Goal: Task Accomplishment & Management: Use online tool/utility

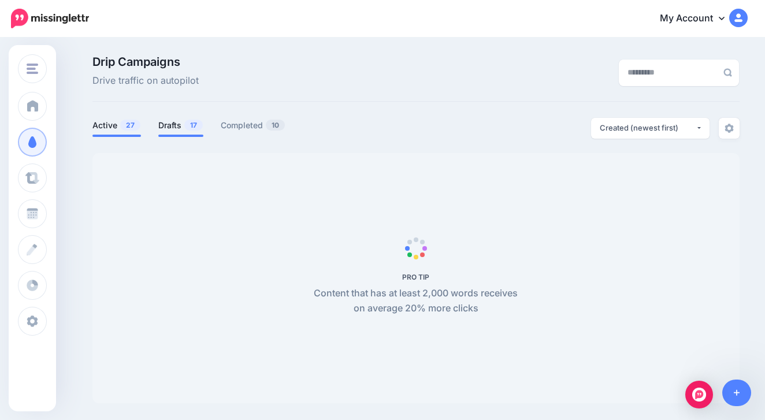
click at [183, 128] on link "Drafts 17" at bounding box center [180, 125] width 45 height 14
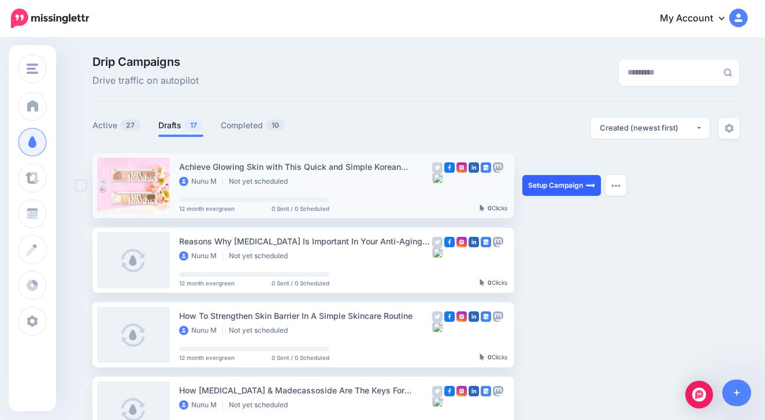
click at [555, 183] on link "Setup Campaign" at bounding box center [561, 185] width 79 height 21
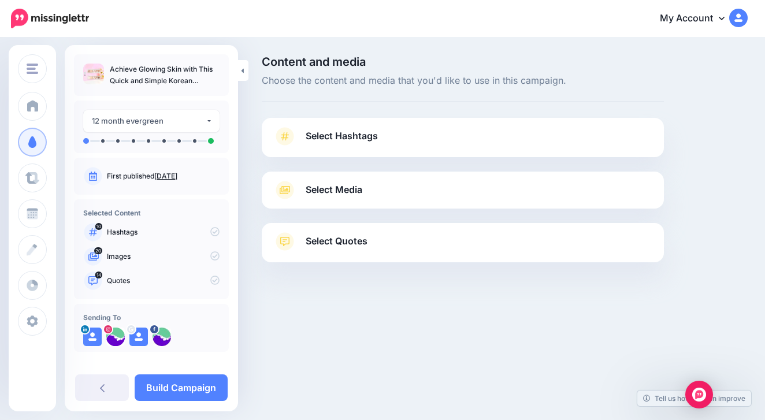
click at [371, 136] on span "Select Hashtags" at bounding box center [342, 136] width 72 height 16
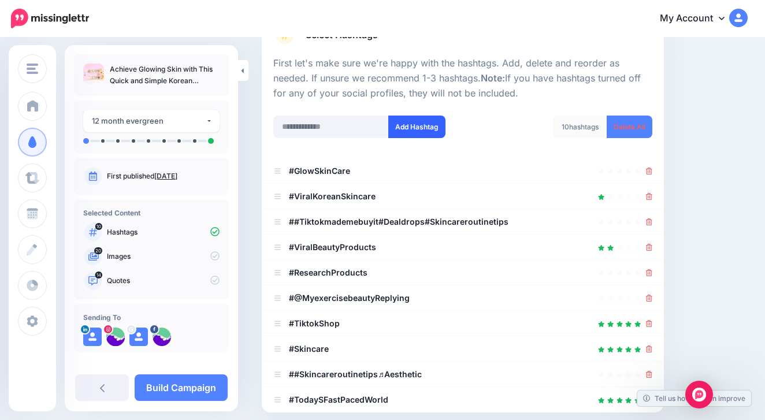
scroll to position [106, 0]
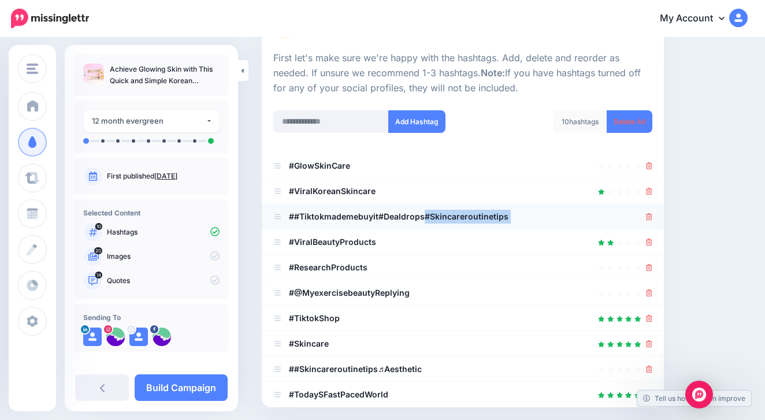
drag, startPoint x: 424, startPoint y: 213, endPoint x: 273, endPoint y: 207, distance: 151.4
click at [273, 207] on li "##Tiktokmademebuyit#Dealdrops#Skincareroutinetips" at bounding box center [463, 216] width 402 height 25
click at [650, 214] on icon at bounding box center [649, 216] width 6 height 7
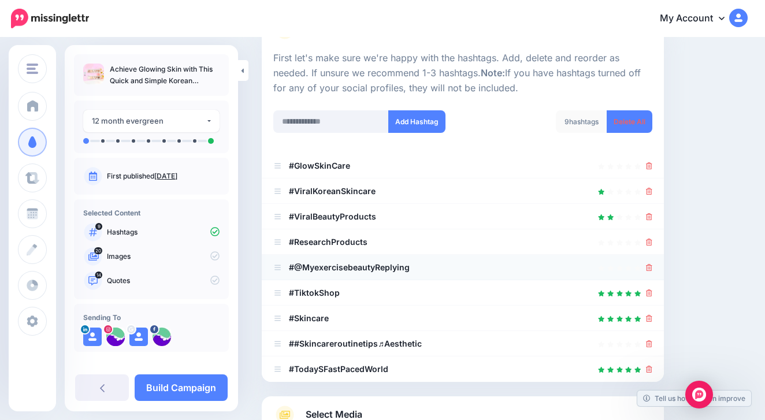
click at [648, 269] on link at bounding box center [649, 267] width 6 height 10
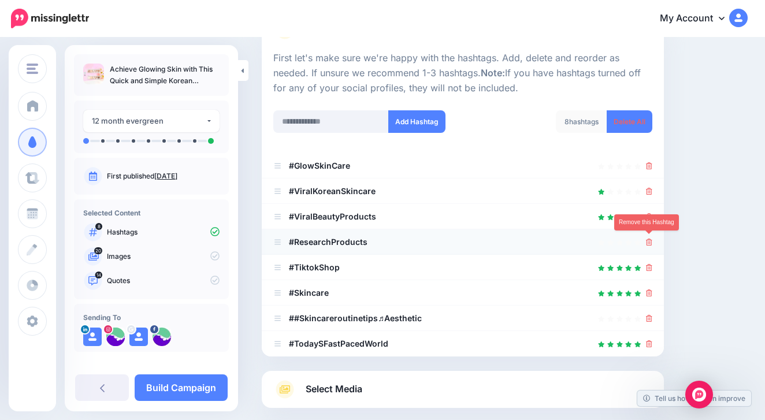
click at [648, 239] on icon at bounding box center [649, 242] width 6 height 7
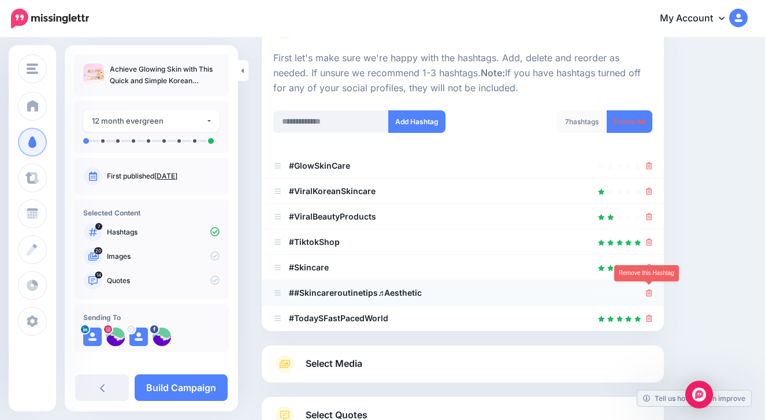
click at [649, 291] on icon at bounding box center [649, 292] width 6 height 7
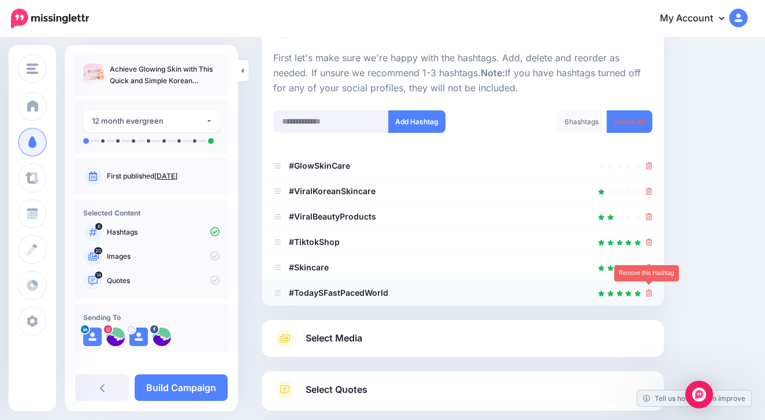
click at [650, 293] on icon at bounding box center [649, 292] width 6 height 7
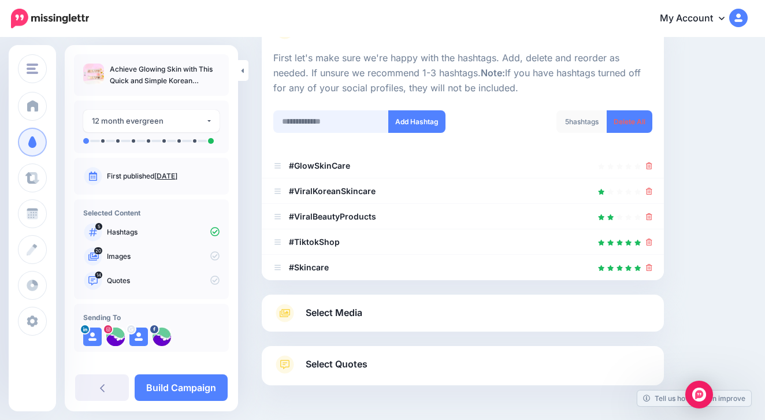
click at [336, 116] on input "text" at bounding box center [331, 121] width 116 height 23
type input "**********"
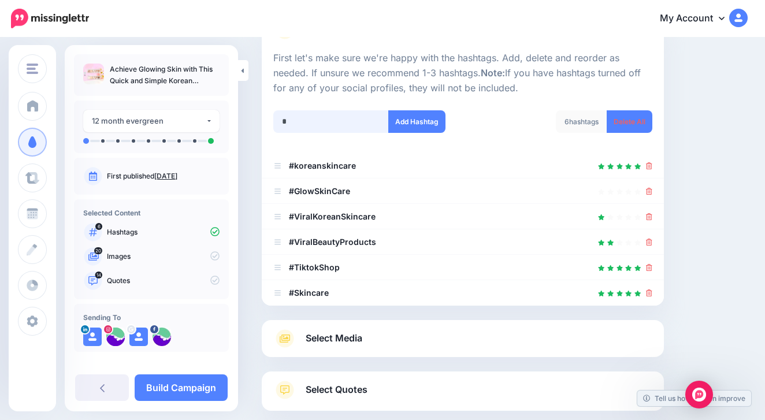
scroll to position [170, 0]
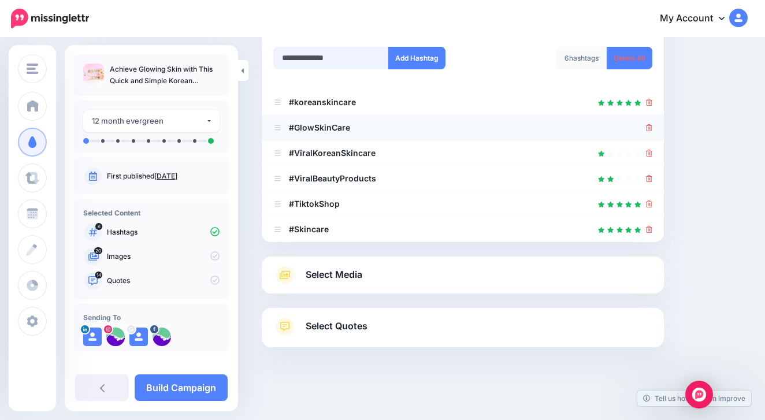
type input "**********"
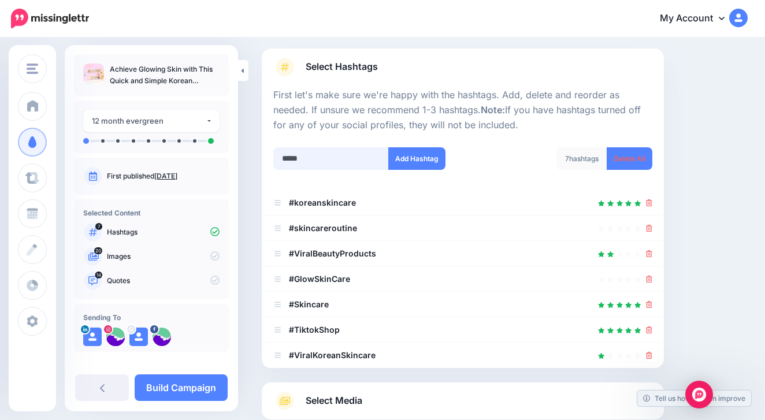
scroll to position [52, 0]
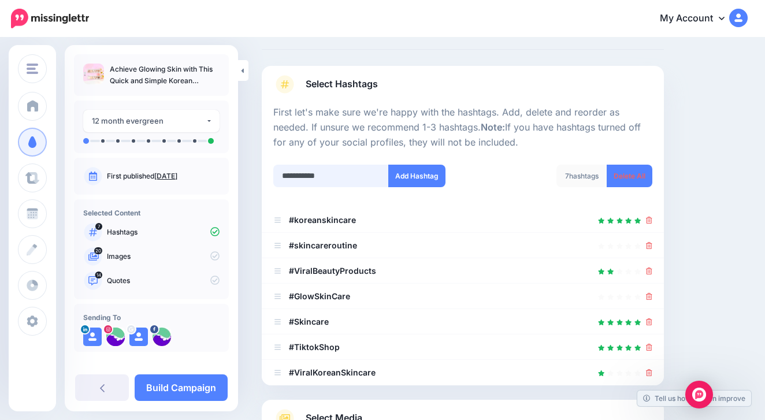
type input "**********"
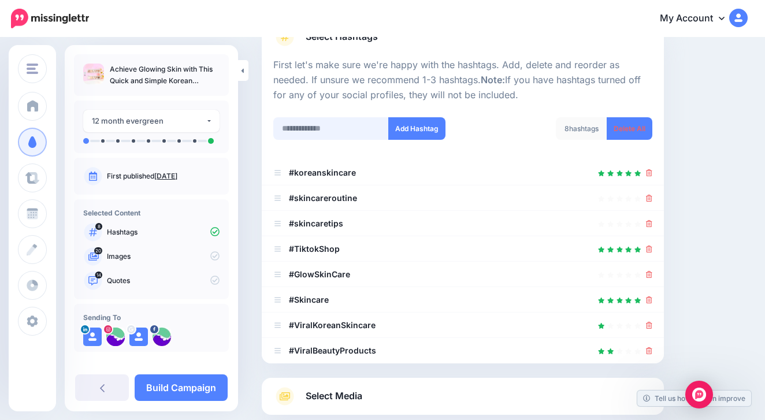
scroll to position [98, 0]
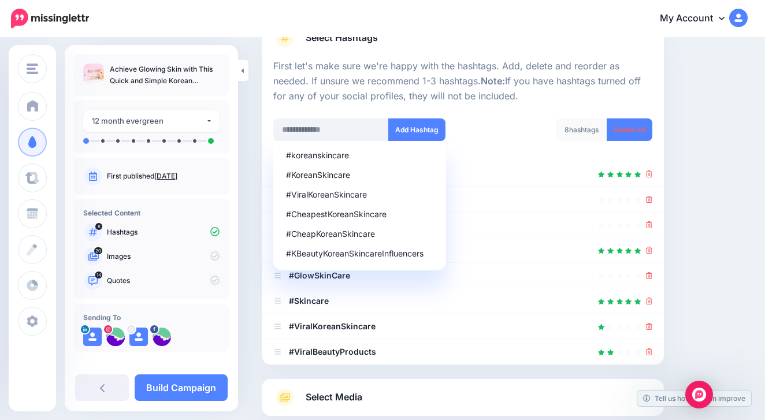
click at [482, 135] on div "8 hashtags Delete All" at bounding box center [562, 136] width 198 height 37
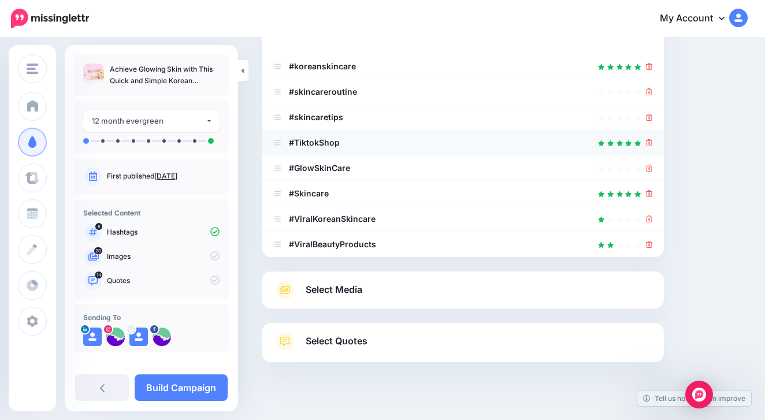
scroll to position [207, 0]
click at [432, 283] on link "Select Media" at bounding box center [462, 289] width 379 height 18
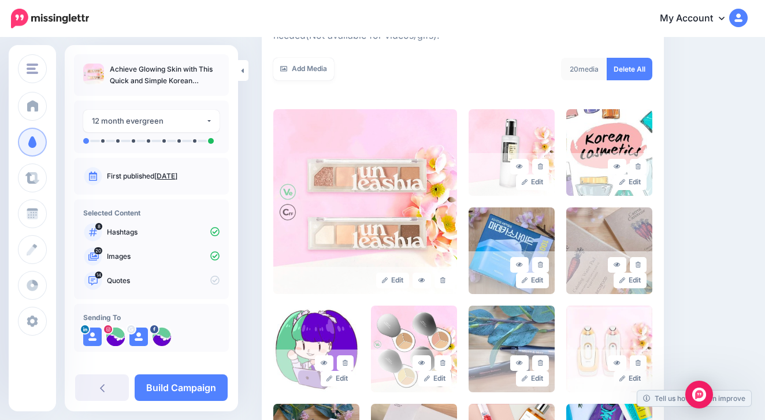
click at [622, 61] on link "Delete All" at bounding box center [630, 69] width 46 height 23
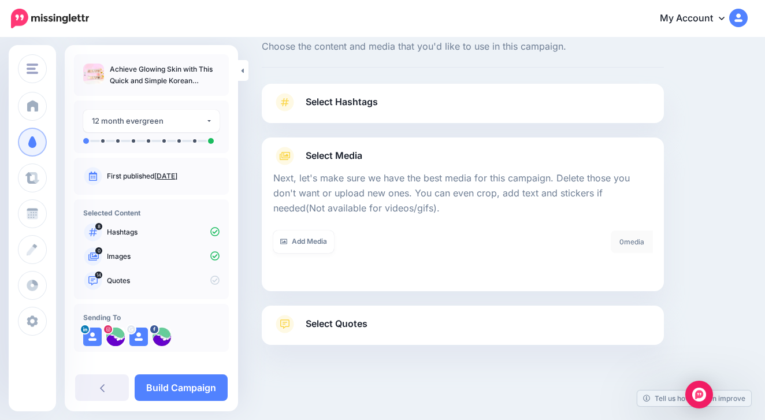
scroll to position [32, 0]
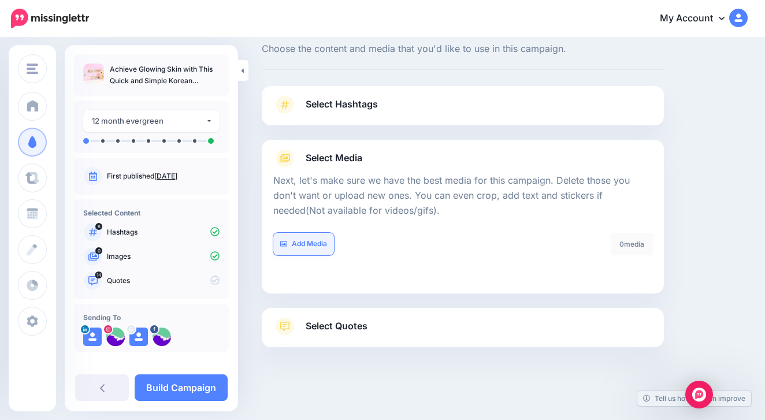
click at [322, 243] on link "Add Media" at bounding box center [303, 244] width 61 height 23
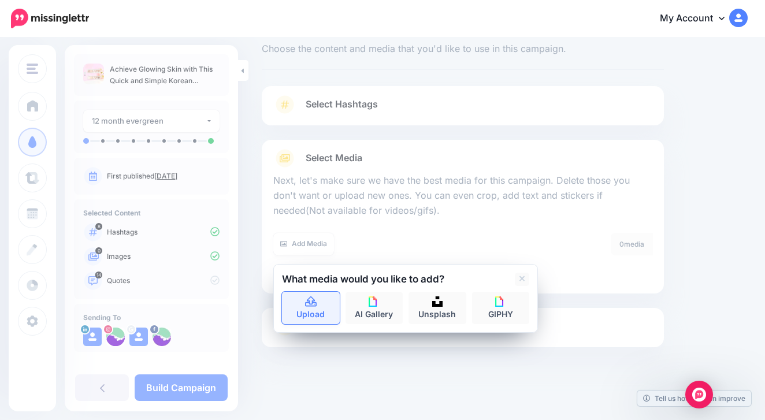
click at [303, 315] on link "Upload" at bounding box center [311, 308] width 58 height 32
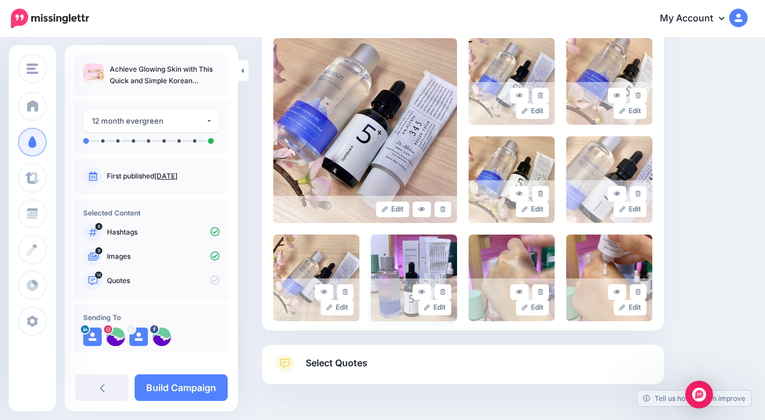
scroll to position [278, 0]
click at [416, 354] on link "Select Quotes" at bounding box center [462, 369] width 379 height 30
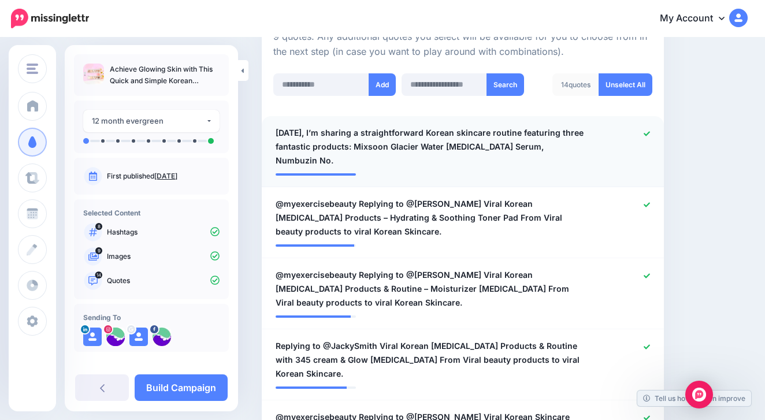
scroll to position [306, 0]
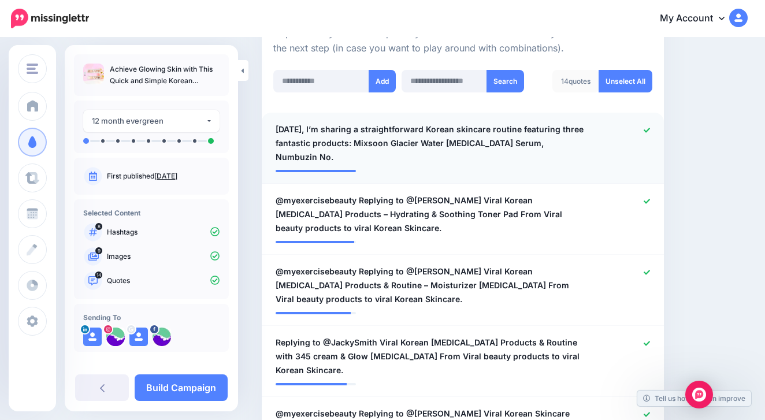
click at [404, 154] on span "Today, I’m sharing a straightforward Korean skincare routine featuring three fa…" at bounding box center [430, 143] width 309 height 42
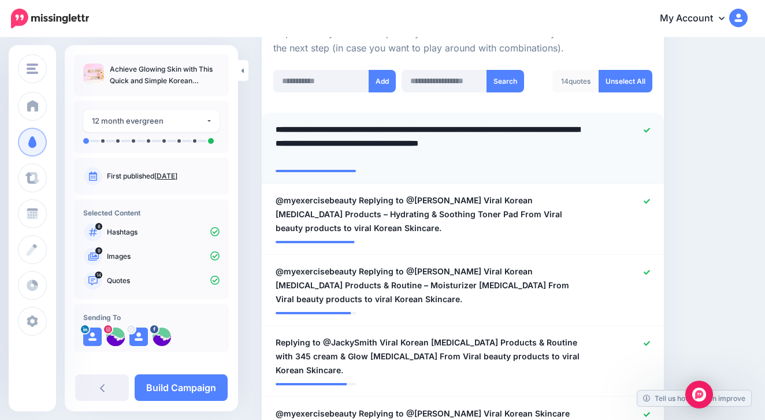
click at [376, 155] on textarea "**********" at bounding box center [430, 143] width 309 height 42
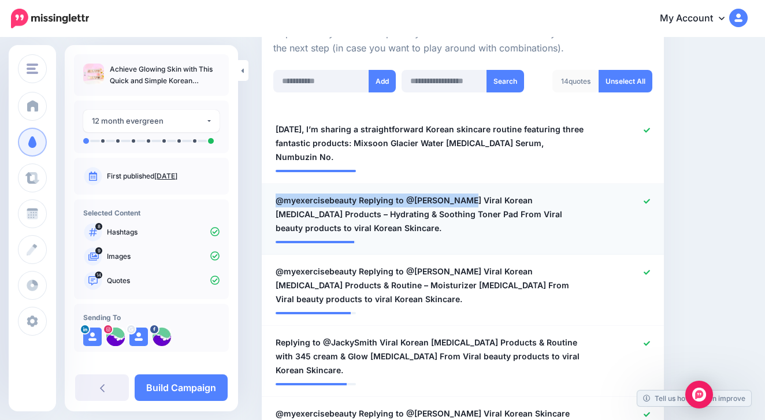
drag, startPoint x: 456, startPoint y: 194, endPoint x: 277, endPoint y: 195, distance: 179.1
click at [277, 195] on span "@myexercisebeauty Replying to @Claire Bird Viral Korean Skin Care Products – Hy…" at bounding box center [430, 215] width 309 height 42
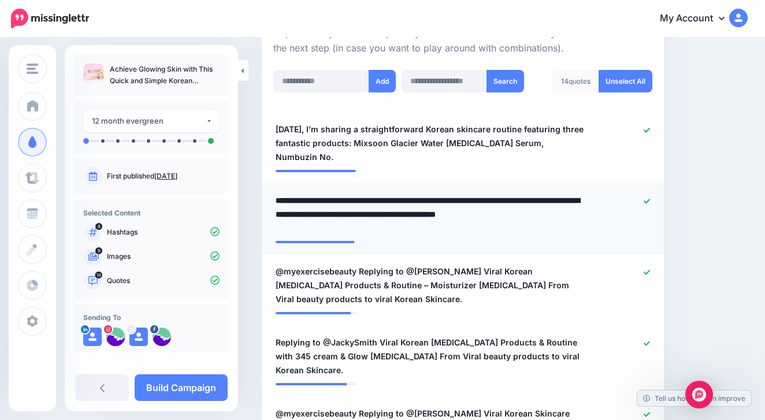
drag, startPoint x: 277, startPoint y: 195, endPoint x: 455, endPoint y: 196, distance: 178.5
click at [455, 196] on textarea "**********" at bounding box center [430, 215] width 309 height 42
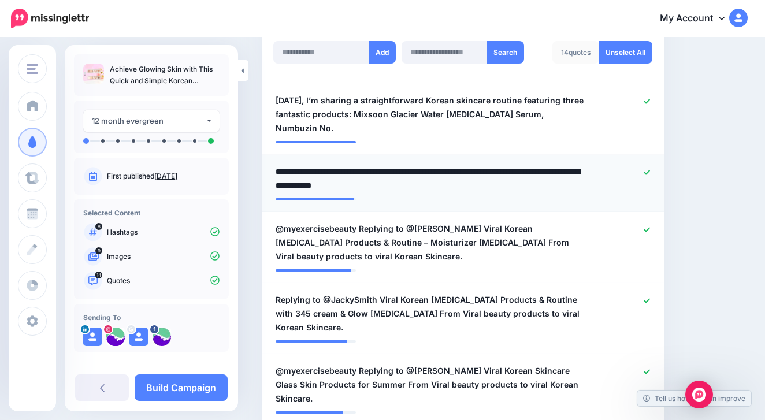
scroll to position [338, 0]
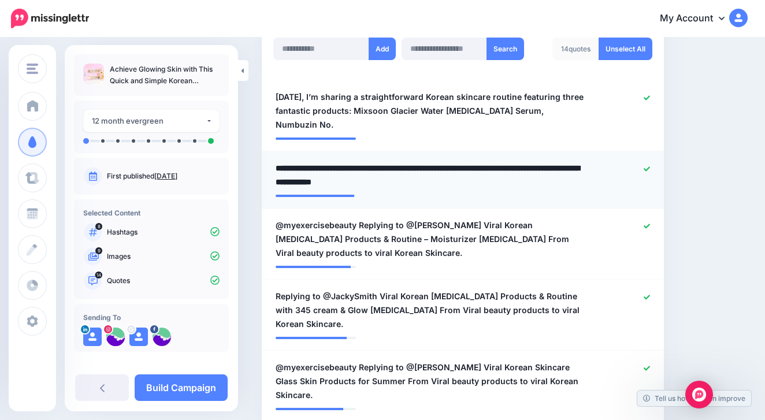
drag, startPoint x: 493, startPoint y: 164, endPoint x: 533, endPoint y: 166, distance: 40.5
click at [533, 166] on textarea "**********" at bounding box center [430, 175] width 309 height 28
type textarea "**********"
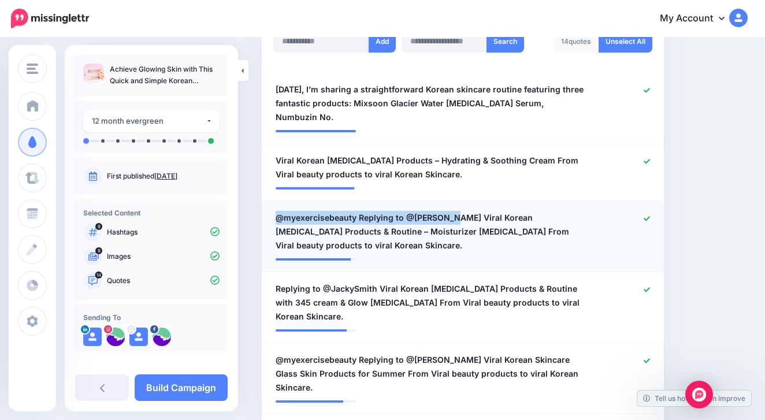
drag, startPoint x: 456, startPoint y: 213, endPoint x: 265, endPoint y: 214, distance: 191.2
click at [265, 214] on li "**********" at bounding box center [463, 236] width 402 height 71
click at [315, 215] on span "@myexercisebeauty Replying to @Amy Chan Viral Korean Skin Care Products & Routi…" at bounding box center [430, 232] width 309 height 42
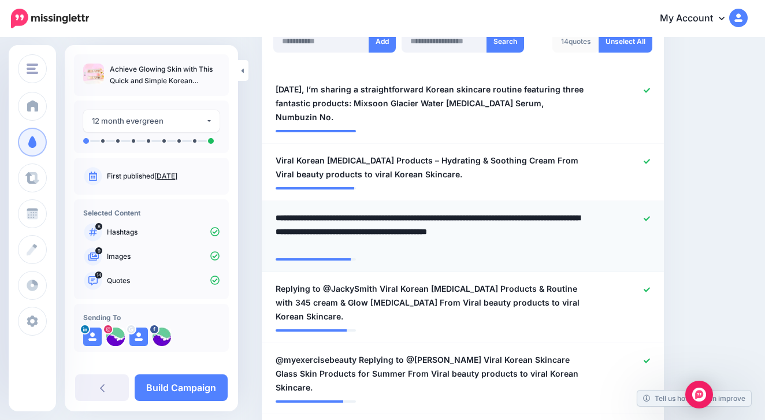
drag, startPoint x: 454, startPoint y: 214, endPoint x: 269, endPoint y: 214, distance: 184.9
click at [269, 214] on div "**********" at bounding box center [430, 232] width 326 height 42
type textarea "**********"
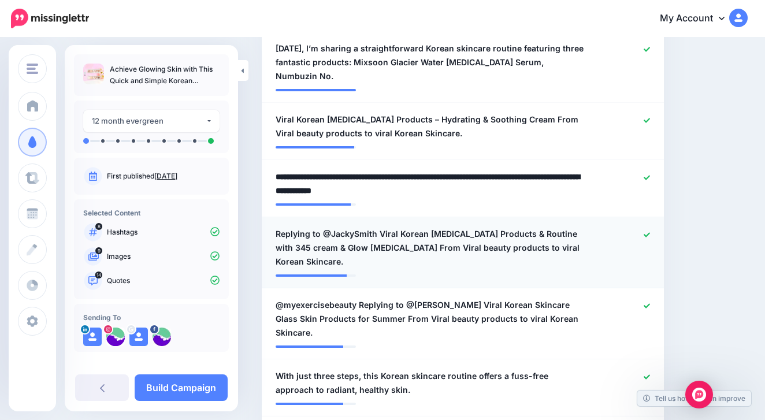
scroll to position [400, 0]
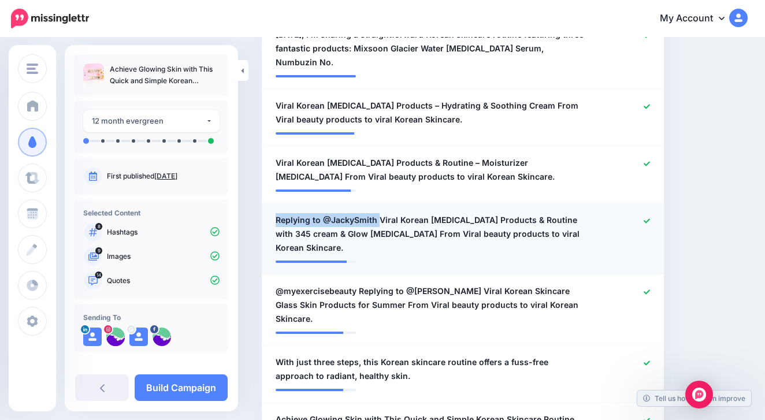
drag, startPoint x: 377, startPoint y: 217, endPoint x: 272, endPoint y: 202, distance: 106.9
click at [272, 203] on li "**********" at bounding box center [463, 238] width 402 height 71
click at [374, 216] on span "Replying to @JackySmith Viral Korean Skin Care Products & Routine with 345 crea…" at bounding box center [430, 234] width 309 height 42
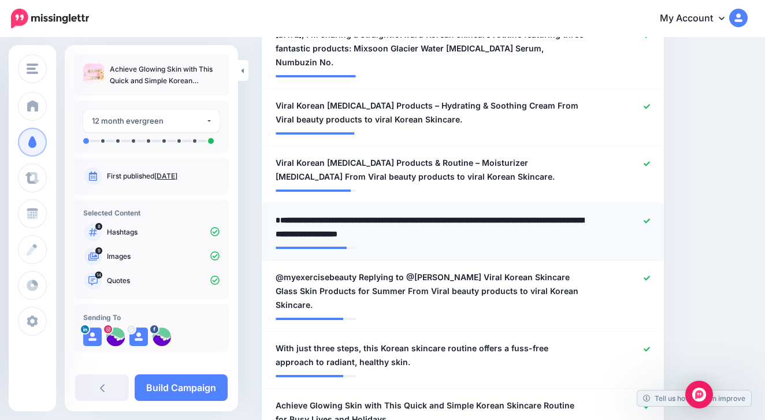
drag, startPoint x: 375, startPoint y: 216, endPoint x: 275, endPoint y: 210, distance: 100.1
click at [275, 213] on div "**********" at bounding box center [430, 227] width 326 height 28
click at [278, 215] on textarea "**********" at bounding box center [430, 227] width 309 height 28
type textarea "**********"
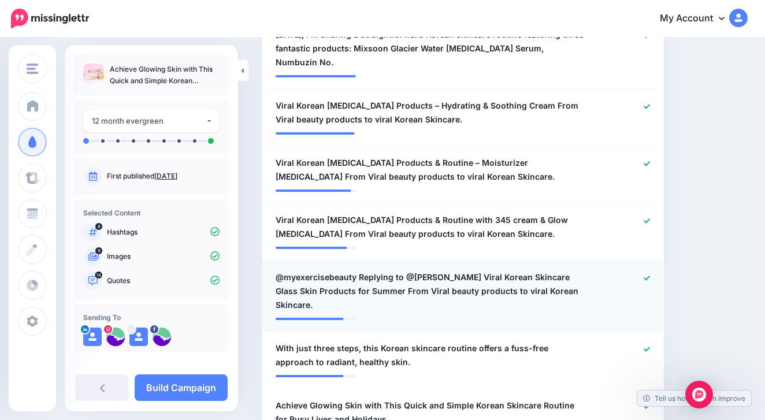
click at [433, 266] on li "**********" at bounding box center [463, 296] width 402 height 71
drag, startPoint x: 456, startPoint y: 270, endPoint x: 267, endPoint y: 254, distance: 189.6
click at [408, 276] on span "@myexercisebeauty Replying to @Claire Bird Viral Korean Skincare Glass Skin Pro…" at bounding box center [430, 291] width 309 height 42
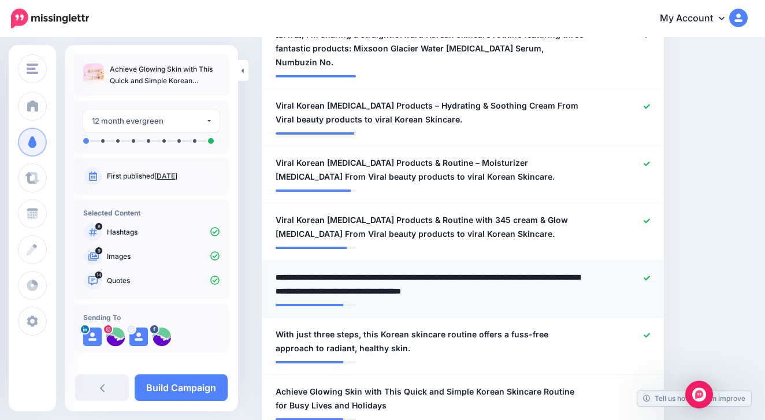
drag, startPoint x: 454, startPoint y: 270, endPoint x: 266, endPoint y: 276, distance: 188.4
click at [266, 276] on li "**********" at bounding box center [463, 289] width 402 height 57
type textarea "**********"
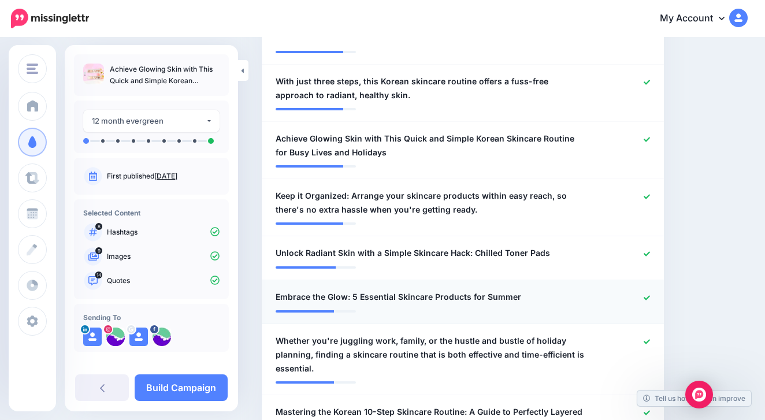
scroll to position [664, 0]
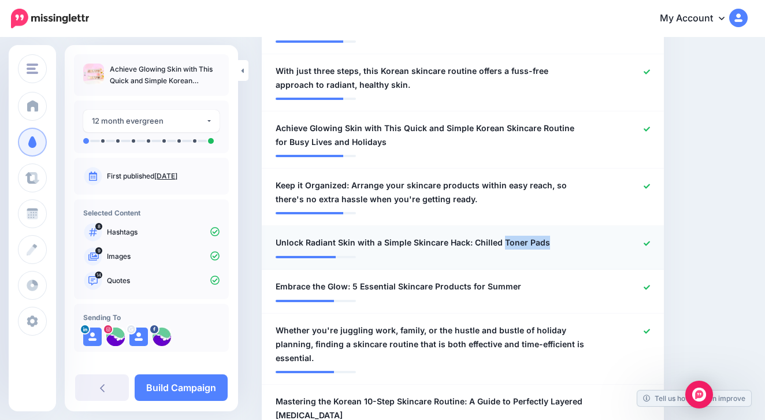
drag, startPoint x: 500, startPoint y: 238, endPoint x: 559, endPoint y: 240, distance: 59.0
click at [559, 240] on div "**********" at bounding box center [430, 243] width 326 height 14
click at [533, 240] on span "Unlock Radiant Skin with a Simple Skincare Hack: Chilled Toner Pads" at bounding box center [413, 243] width 274 height 14
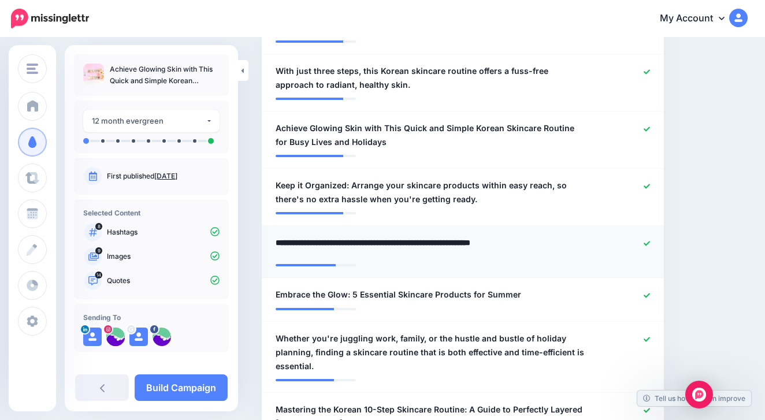
click at [533, 240] on textarea "**********" at bounding box center [430, 247] width 309 height 23
type textarea "**********"
click at [494, 295] on li "**********" at bounding box center [463, 300] width 402 height 44
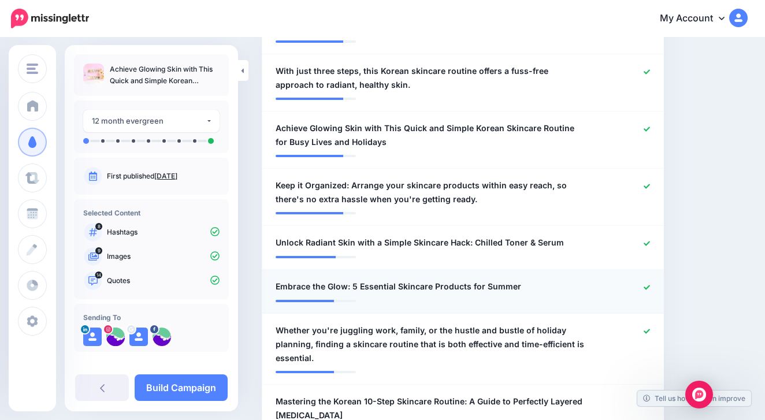
click at [513, 289] on span "Embrace the Glow: 5 Essential Skincare Products for Summer" at bounding box center [399, 287] width 246 height 14
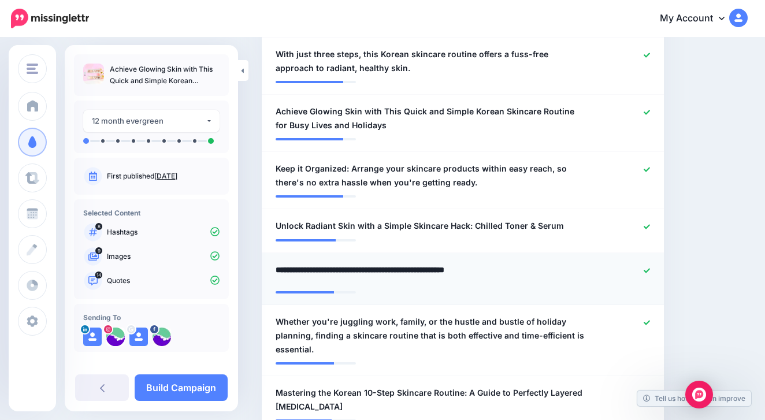
scroll to position [687, 0]
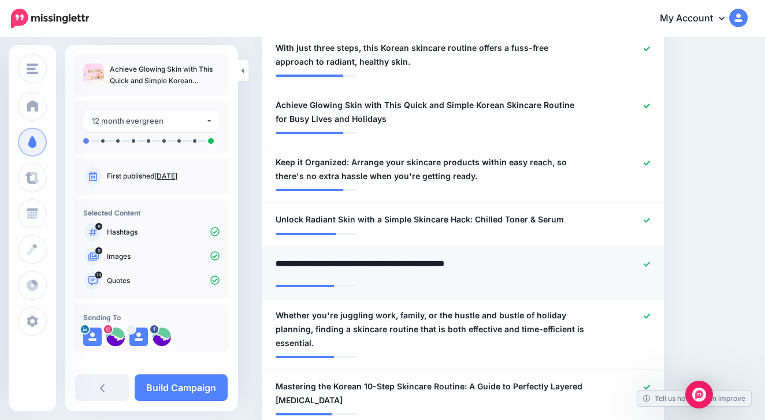
click at [349, 257] on textarea "**********" at bounding box center [430, 267] width 309 height 23
click at [348, 257] on textarea "**********" at bounding box center [430, 267] width 309 height 23
click at [355, 258] on textarea "**********" at bounding box center [430, 267] width 309 height 23
type textarea "**********"
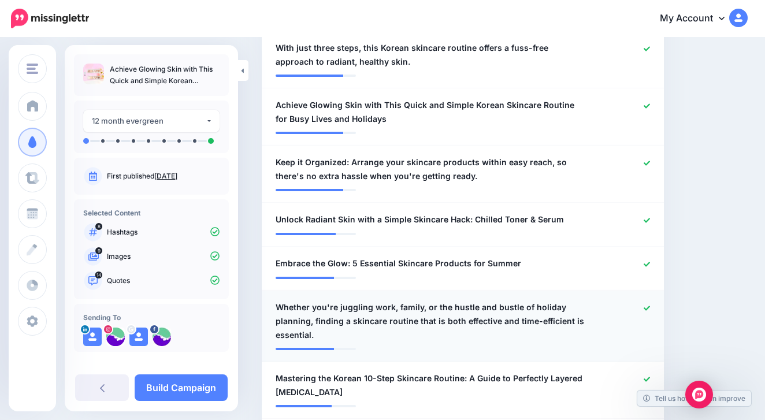
click at [384, 322] on span "Whether you're juggling work, family, or the hustle and bustle of holiday plann…" at bounding box center [430, 321] width 309 height 42
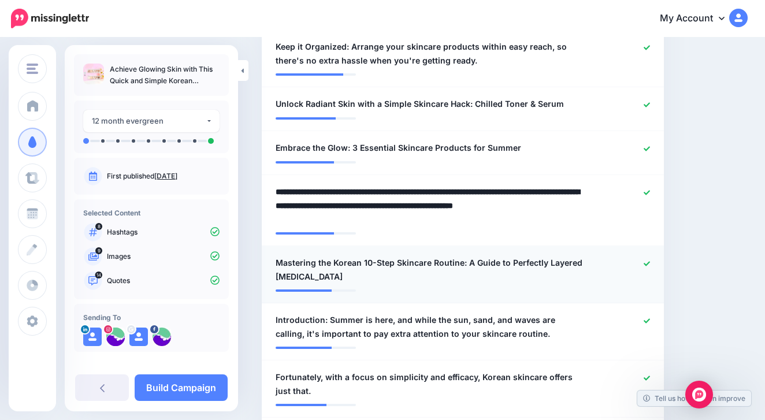
scroll to position [813, 0]
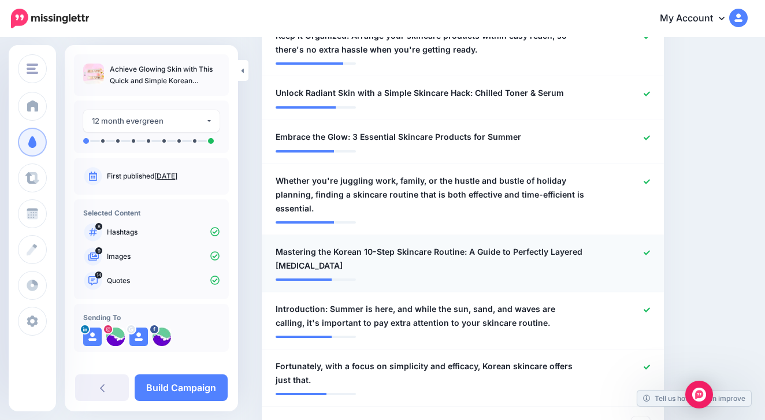
click at [551, 267] on span "Mastering the Korean 10-Step Skincare Routine: A Guide to Perfectly Layered Ski…" at bounding box center [430, 259] width 309 height 28
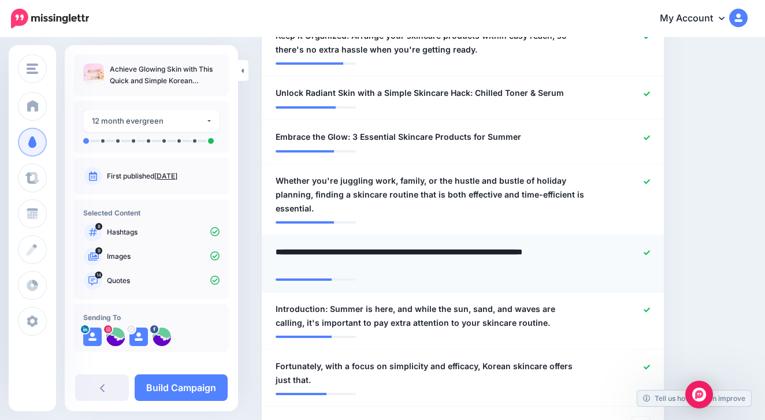
drag, startPoint x: 392, startPoint y: 247, endPoint x: 363, endPoint y: 245, distance: 28.9
click at [363, 245] on textarea "**********" at bounding box center [430, 259] width 309 height 28
type textarea "**********"
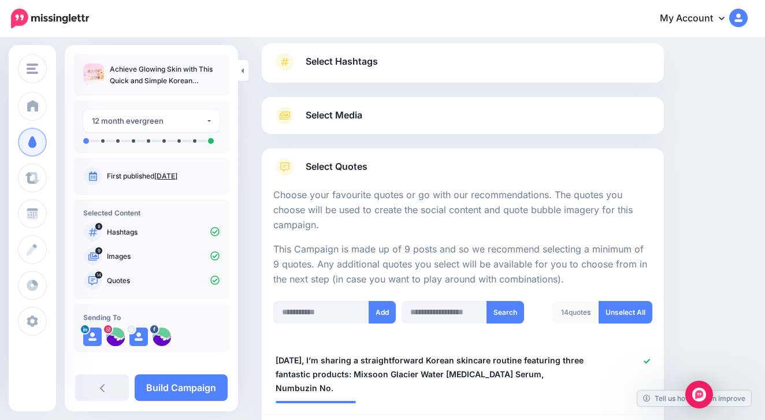
scroll to position [8, 0]
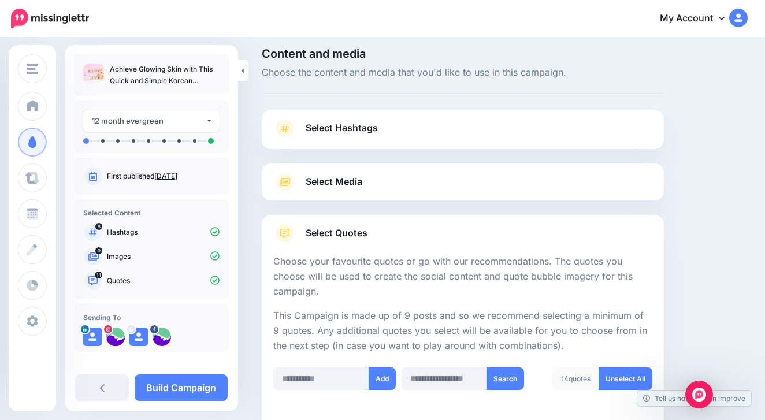
click at [469, 133] on link "Select Hashtags" at bounding box center [462, 134] width 379 height 30
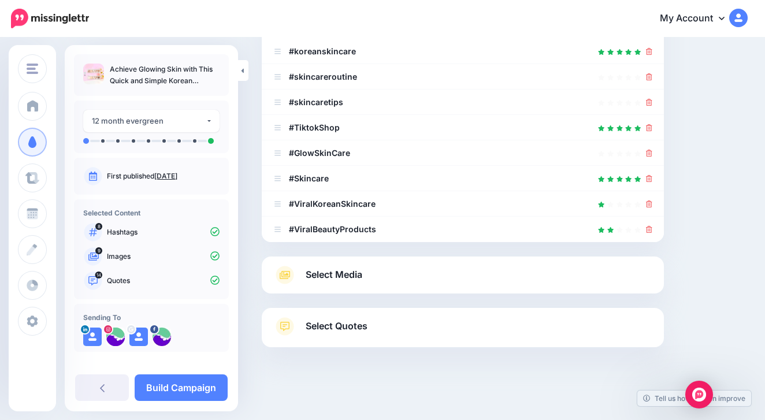
click at [466, 269] on link "Select Media" at bounding box center [462, 275] width 379 height 18
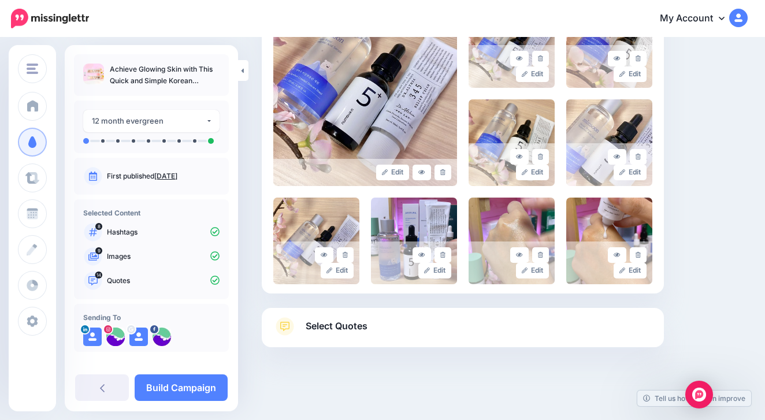
click at [369, 330] on link "Select Quotes" at bounding box center [462, 332] width 379 height 30
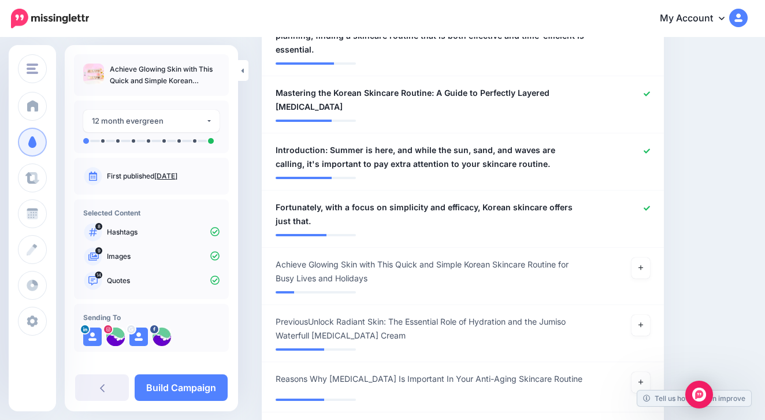
scroll to position [973, 0]
click at [213, 384] on link "Build Campaign" at bounding box center [181, 387] width 93 height 27
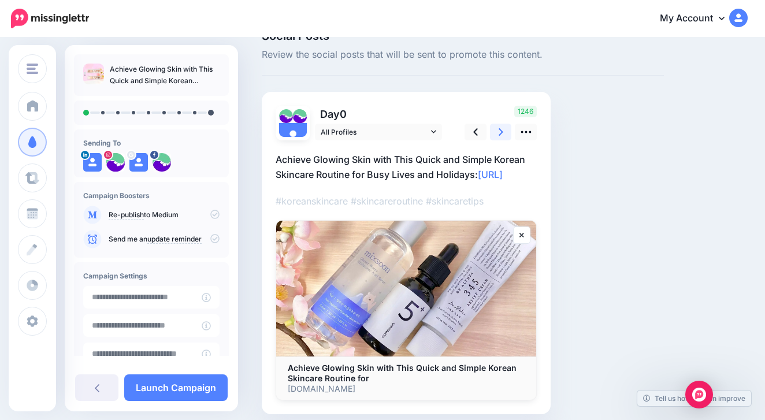
scroll to position [39, 0]
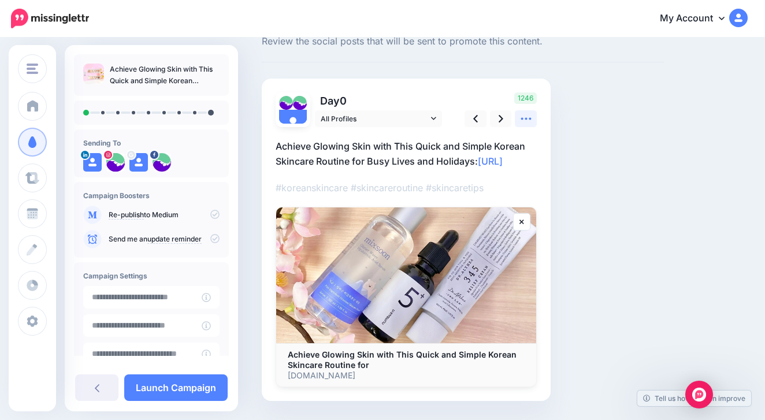
click at [532, 124] on link at bounding box center [526, 118] width 22 height 17
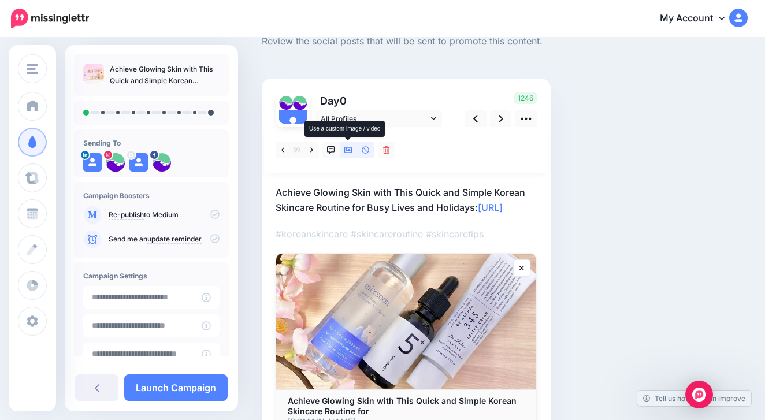
click at [348, 152] on icon at bounding box center [348, 150] width 8 height 6
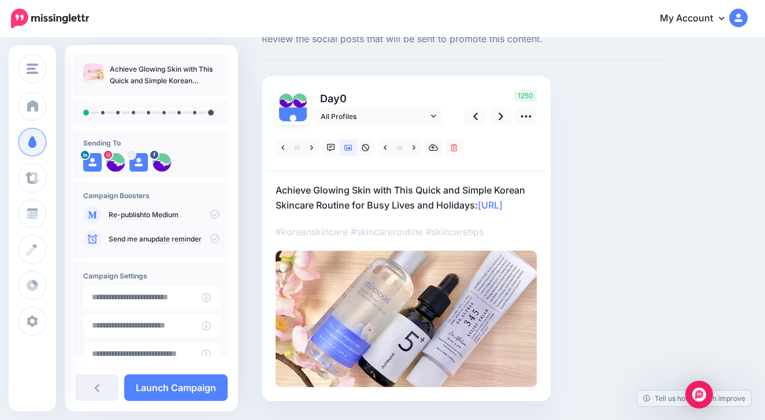
scroll to position [47, 0]
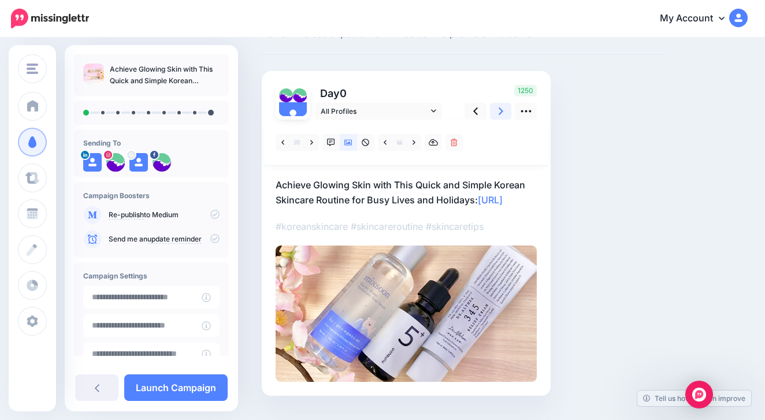
click at [503, 110] on icon at bounding box center [501, 111] width 5 height 8
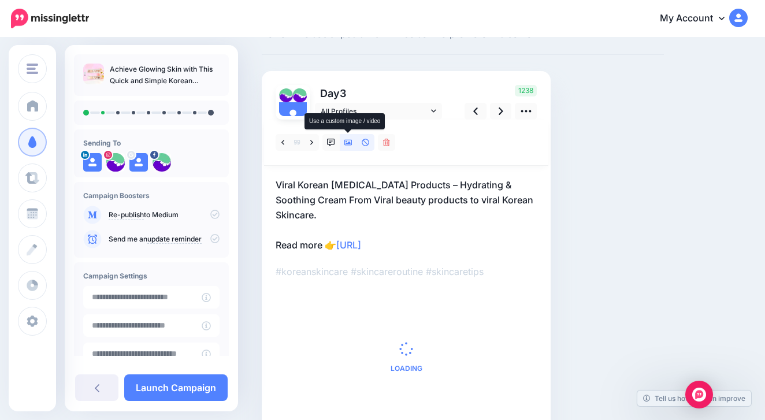
click at [347, 140] on icon at bounding box center [348, 143] width 8 height 8
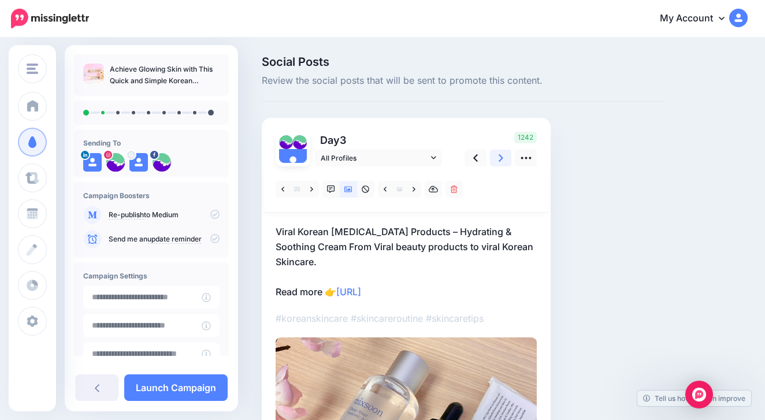
click at [502, 158] on icon at bounding box center [501, 158] width 5 height 8
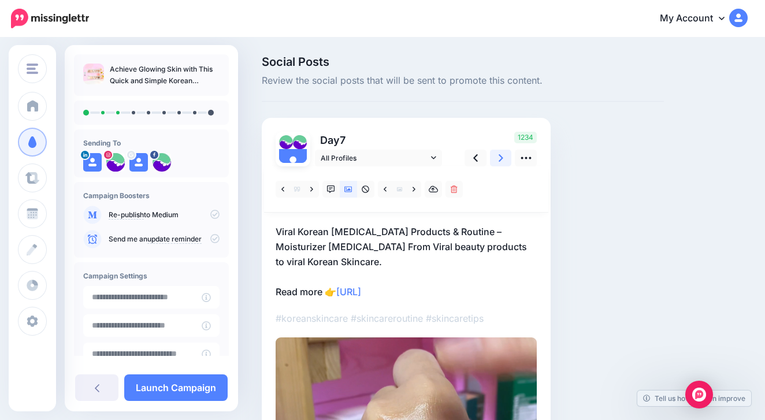
click at [506, 161] on link at bounding box center [501, 158] width 22 height 17
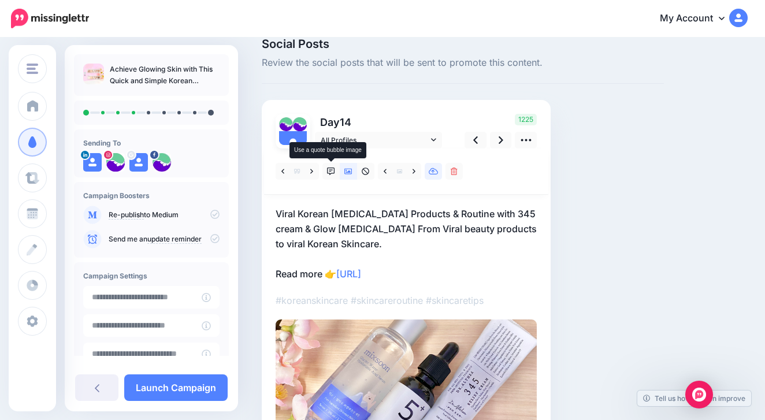
scroll to position [22, 0]
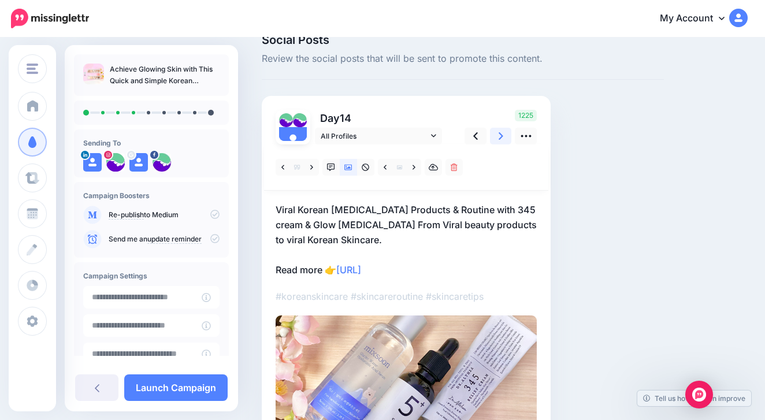
click at [502, 133] on icon at bounding box center [501, 136] width 5 height 12
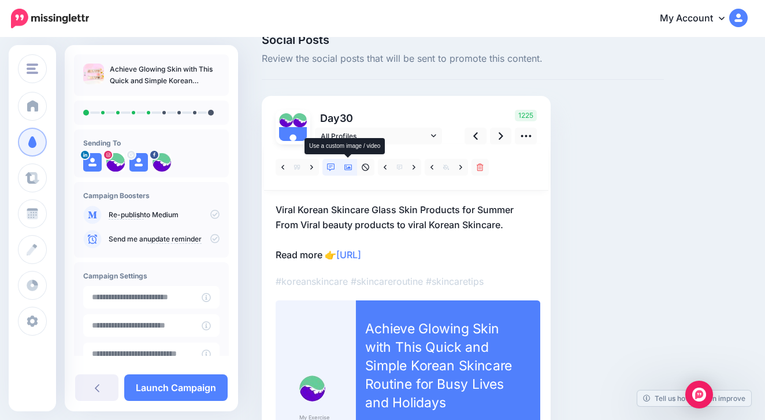
click at [351, 166] on icon at bounding box center [348, 167] width 8 height 8
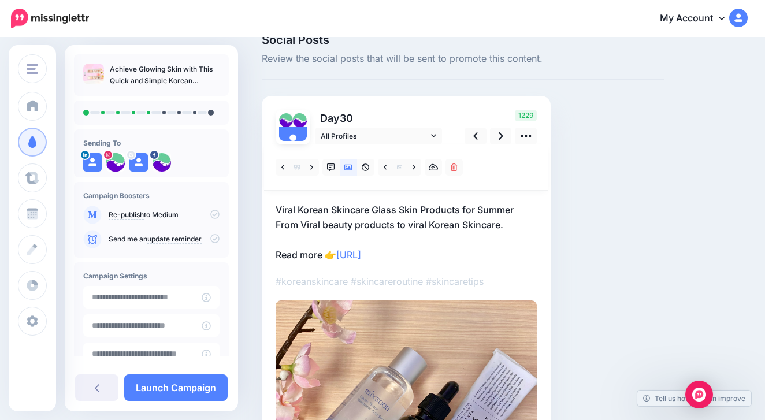
scroll to position [0, 0]
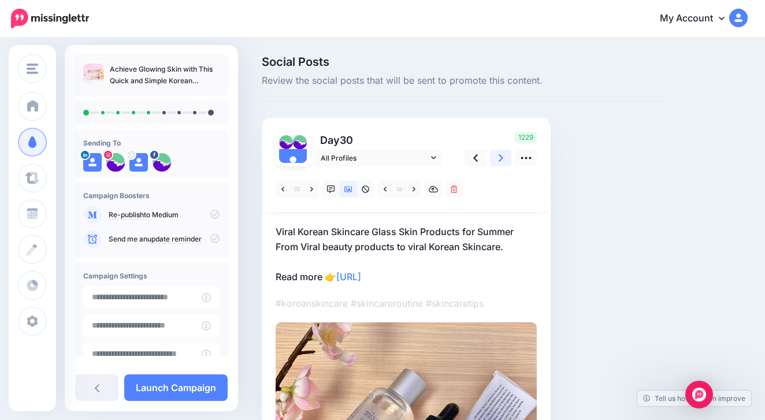
click at [505, 154] on link at bounding box center [501, 158] width 22 height 17
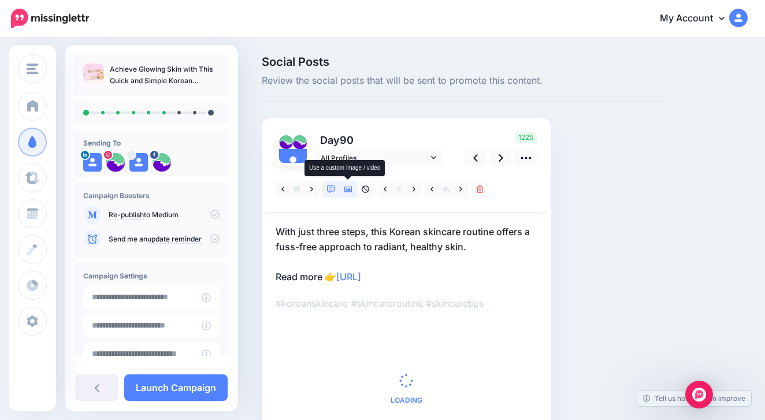
click at [345, 194] on link at bounding box center [348, 189] width 17 height 17
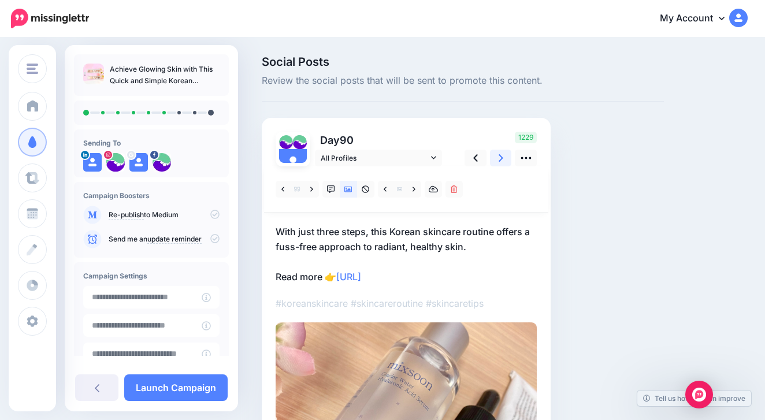
click at [499, 157] on icon at bounding box center [501, 158] width 5 height 12
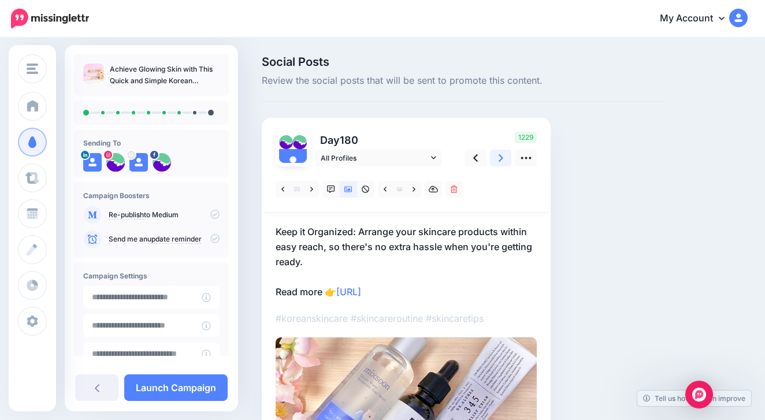
click at [504, 155] on link at bounding box center [501, 158] width 22 height 17
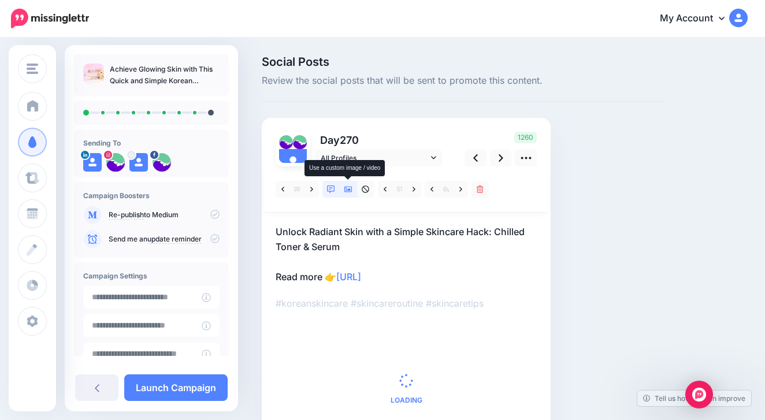
click at [347, 191] on icon at bounding box center [348, 189] width 8 height 8
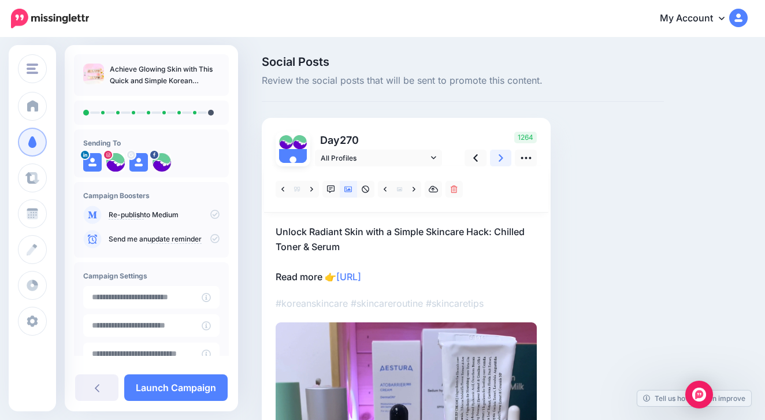
click at [499, 161] on icon at bounding box center [501, 158] width 5 height 8
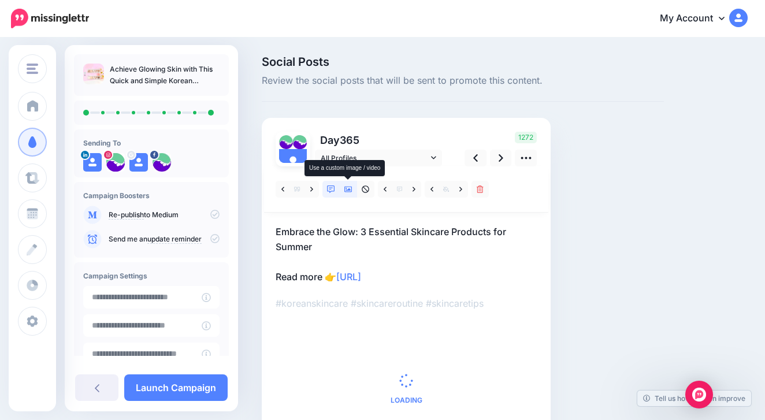
click at [344, 189] on link at bounding box center [348, 189] width 17 height 17
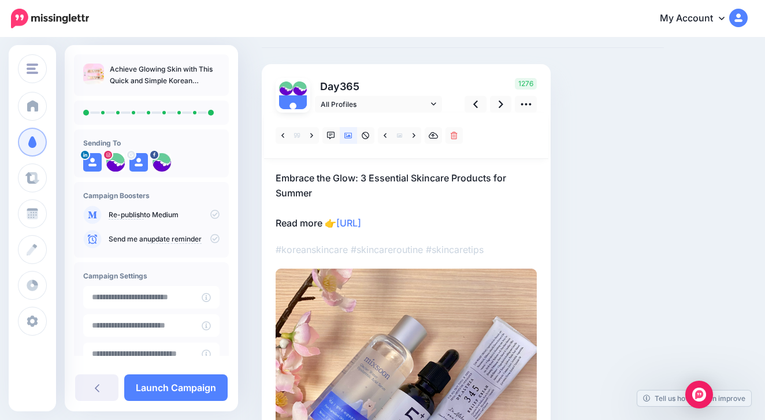
scroll to position [63, 0]
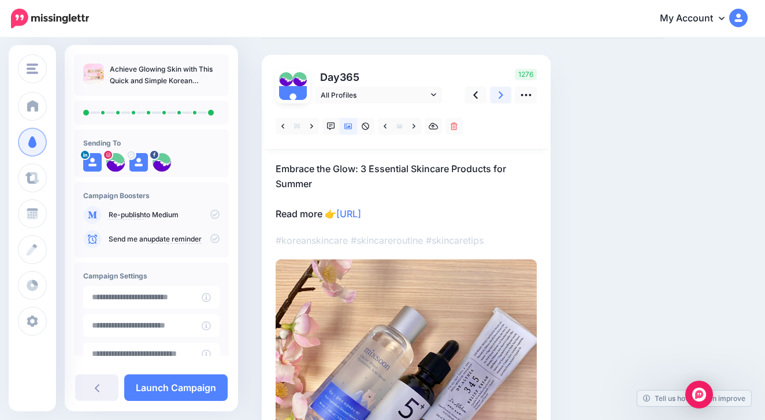
click at [503, 101] on link at bounding box center [501, 95] width 22 height 17
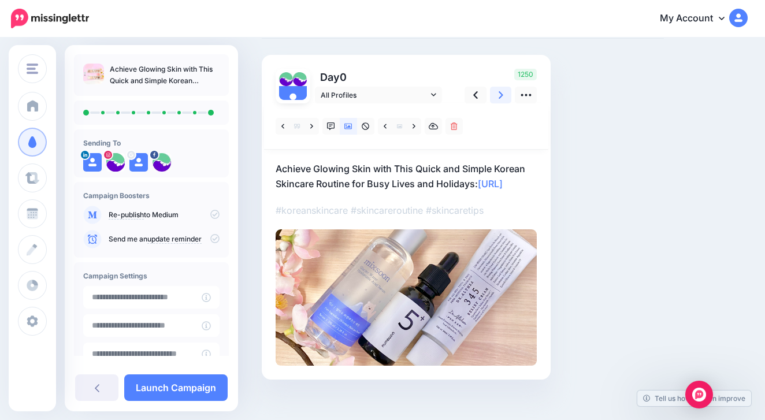
click at [503, 99] on icon at bounding box center [501, 95] width 5 height 12
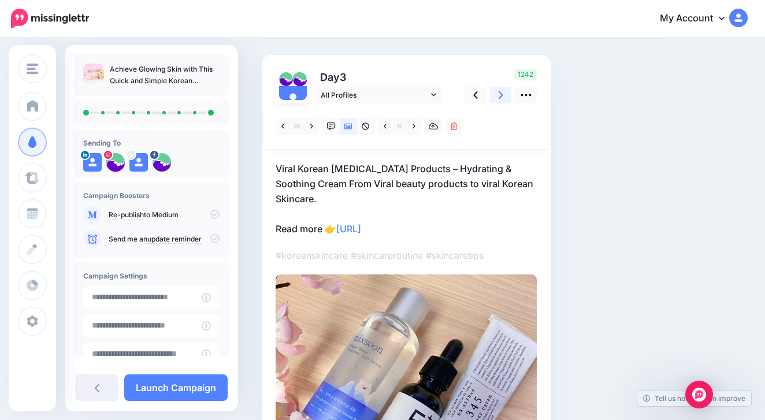
click at [503, 99] on icon at bounding box center [501, 95] width 5 height 12
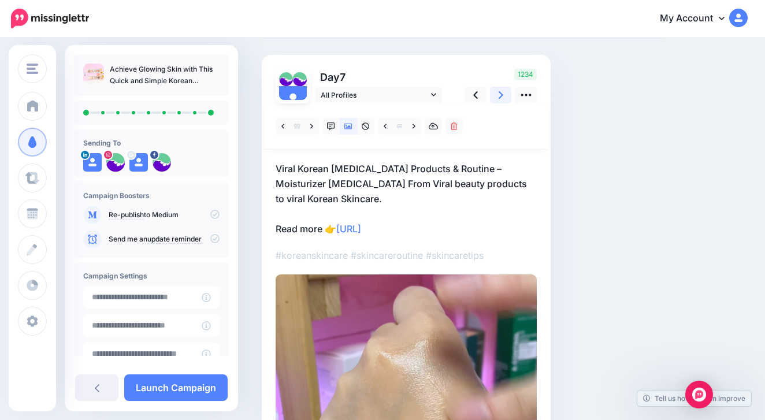
click at [503, 99] on icon at bounding box center [501, 95] width 5 height 12
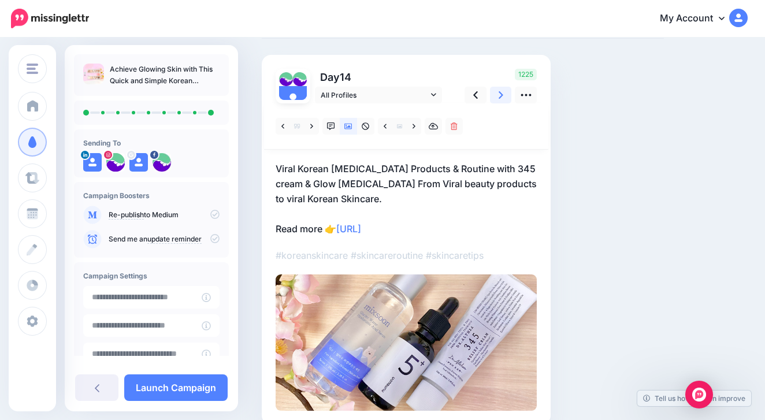
click at [503, 98] on icon at bounding box center [501, 95] width 5 height 12
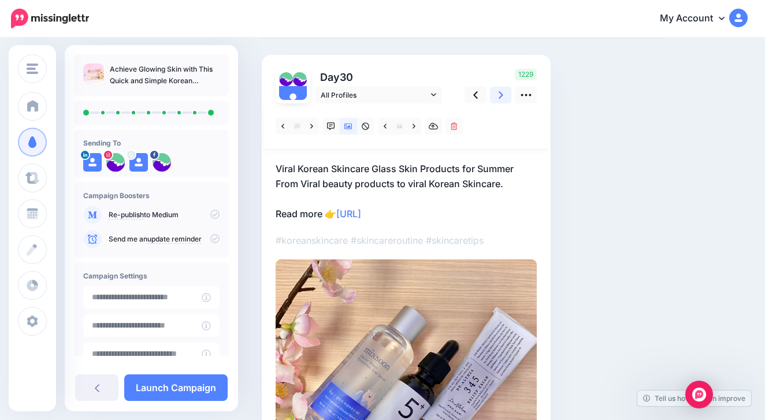
click at [503, 98] on icon at bounding box center [501, 95] width 5 height 12
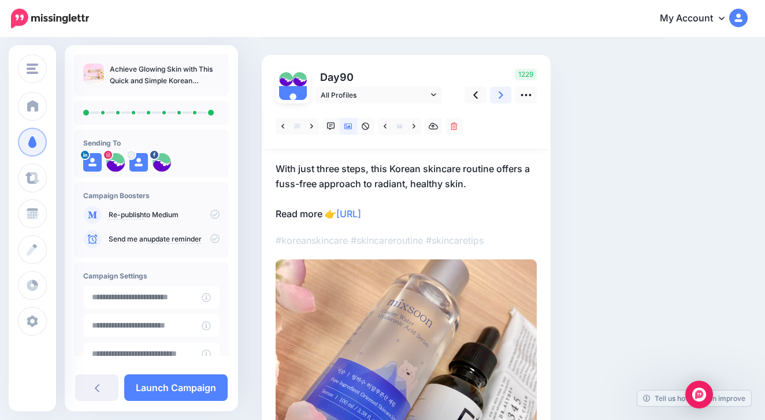
click at [503, 98] on icon at bounding box center [501, 95] width 5 height 12
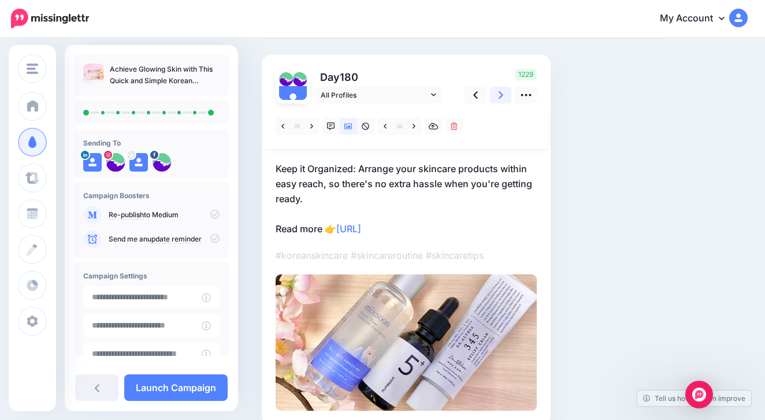
click at [503, 98] on icon at bounding box center [501, 95] width 5 height 12
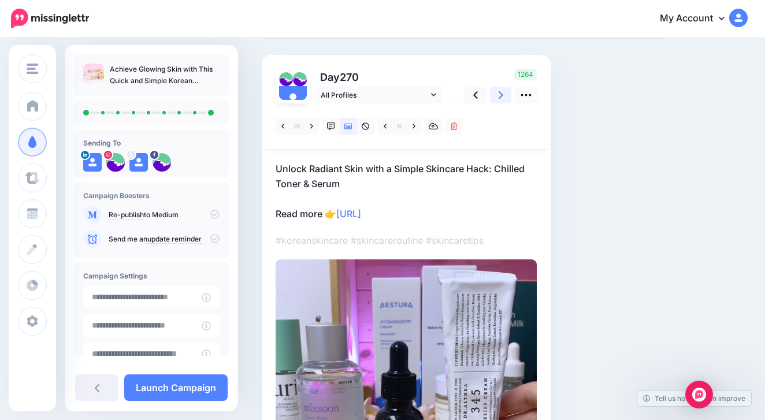
click at [503, 98] on icon at bounding box center [501, 95] width 5 height 12
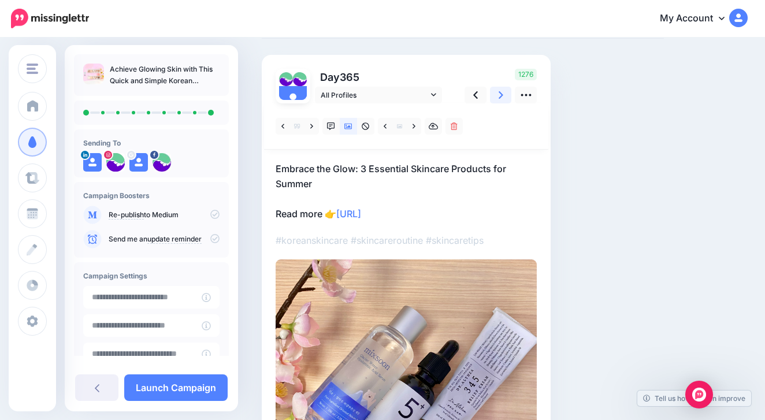
click at [501, 98] on icon at bounding box center [501, 95] width 5 height 12
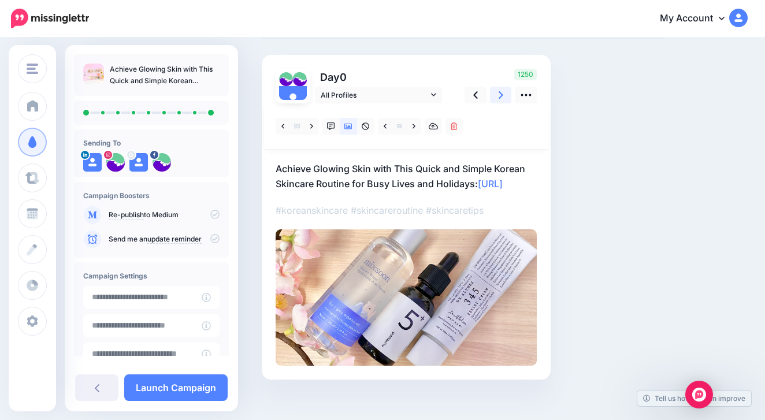
click at [501, 98] on icon at bounding box center [501, 95] width 5 height 12
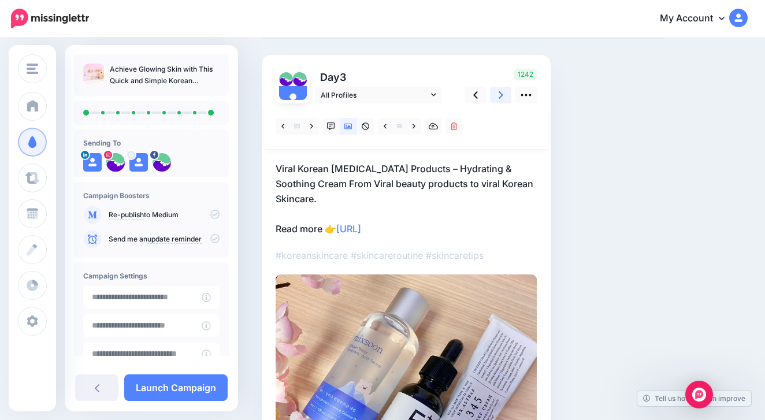
click at [501, 98] on icon at bounding box center [501, 95] width 5 height 12
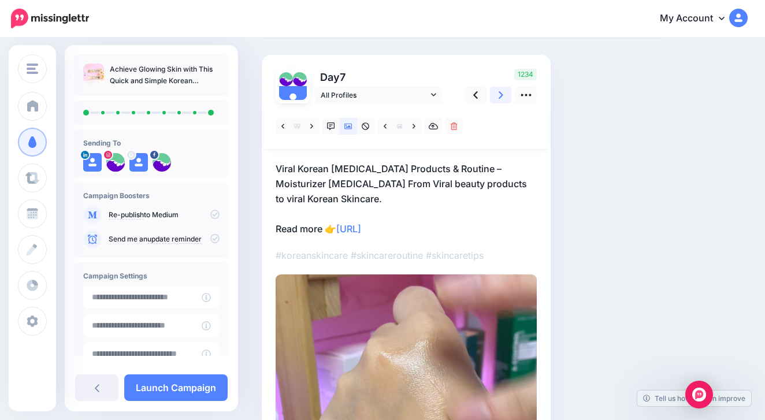
click at [501, 98] on icon at bounding box center [501, 95] width 5 height 12
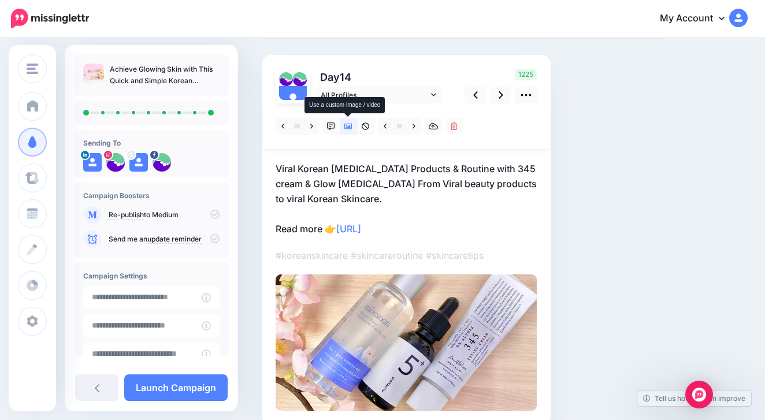
click at [344, 124] on icon at bounding box center [348, 127] width 8 height 6
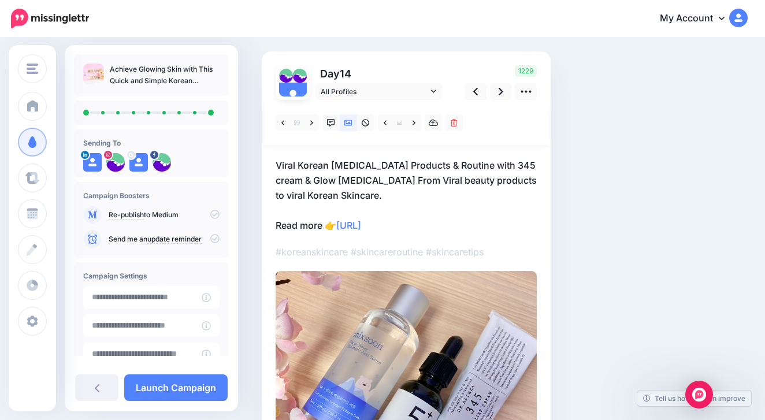
scroll to position [64, 0]
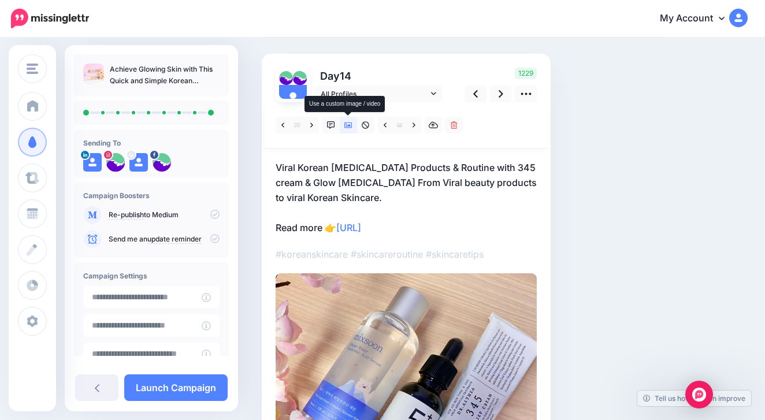
click at [352, 121] on link at bounding box center [348, 125] width 17 height 17
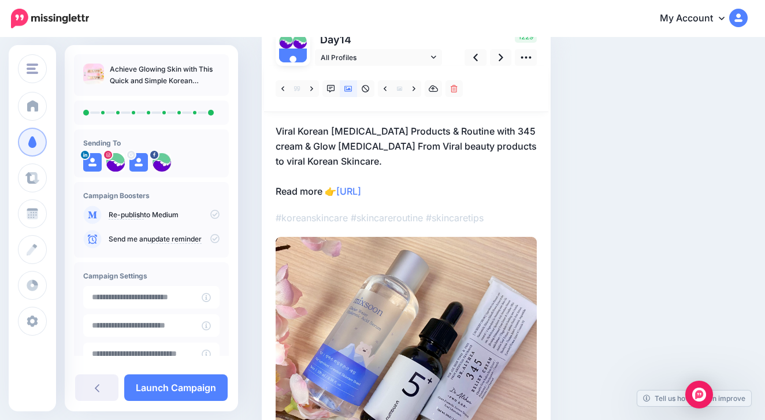
scroll to position [101, 0]
click at [350, 88] on icon at bounding box center [348, 88] width 8 height 6
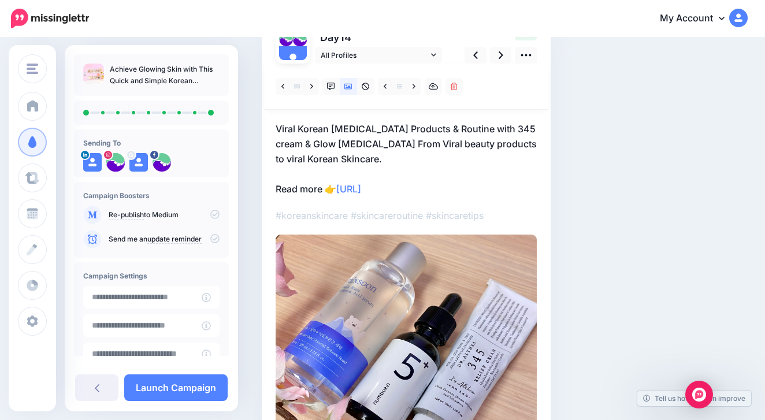
scroll to position [88, 0]
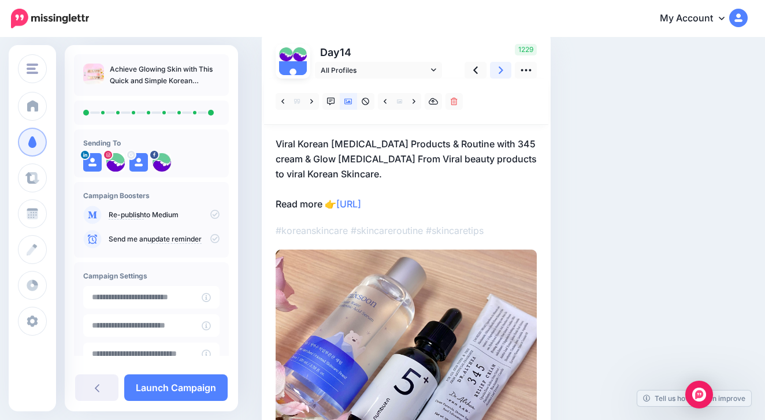
click at [496, 72] on link at bounding box center [501, 70] width 22 height 17
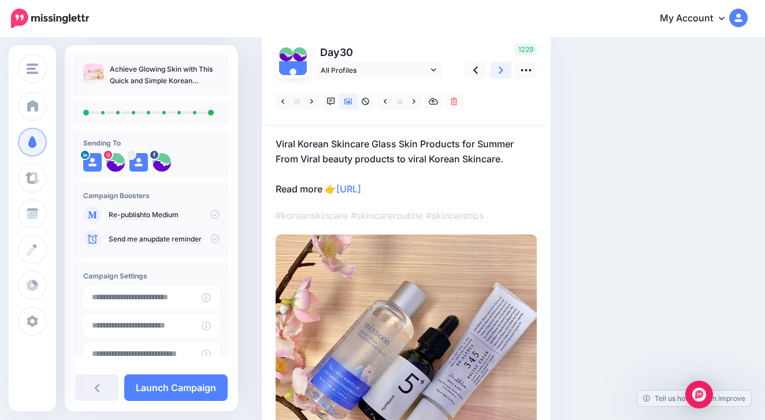
click at [496, 72] on link at bounding box center [501, 70] width 22 height 17
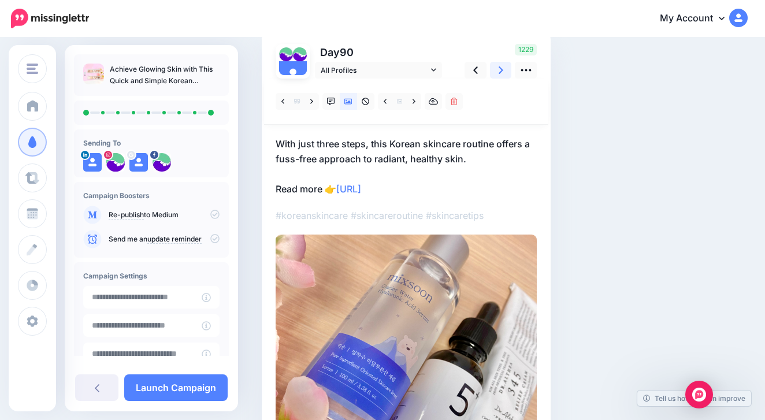
click at [497, 72] on link at bounding box center [501, 70] width 22 height 17
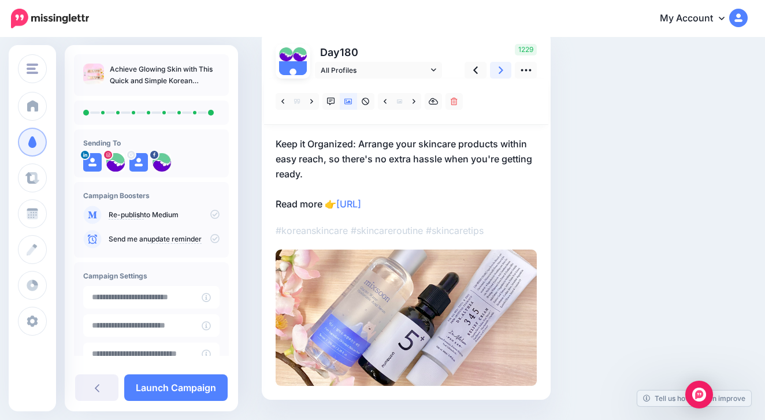
click at [497, 72] on link at bounding box center [501, 70] width 22 height 17
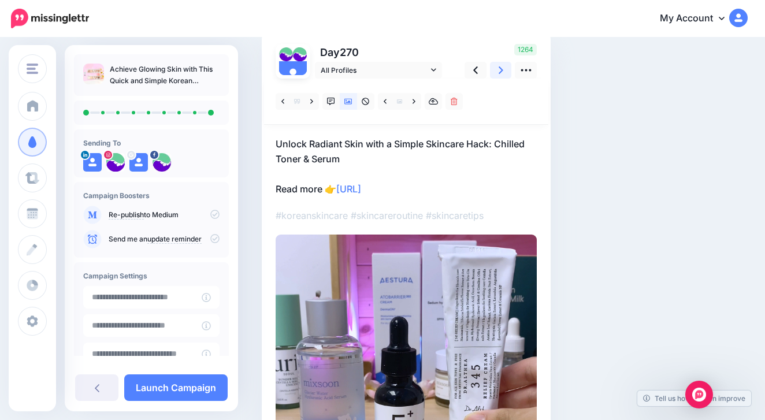
click at [497, 72] on link at bounding box center [501, 70] width 22 height 17
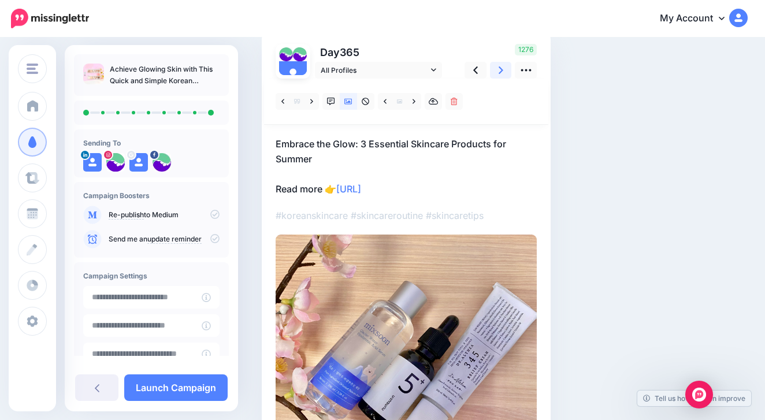
click at [497, 72] on link at bounding box center [501, 70] width 22 height 17
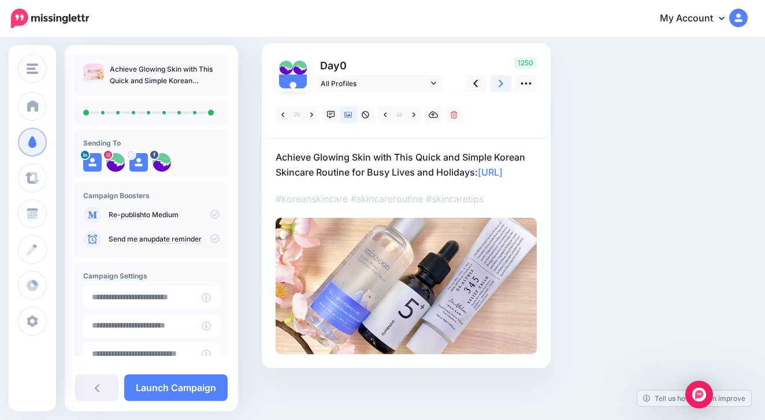
click at [499, 77] on icon at bounding box center [501, 83] width 5 height 12
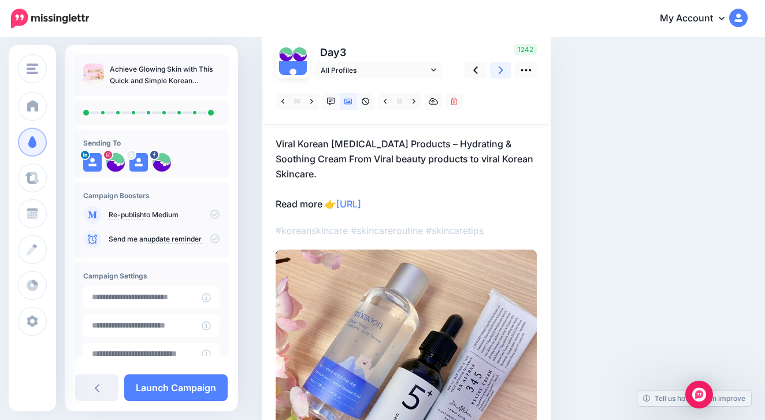
click at [499, 70] on icon at bounding box center [501, 70] width 5 height 12
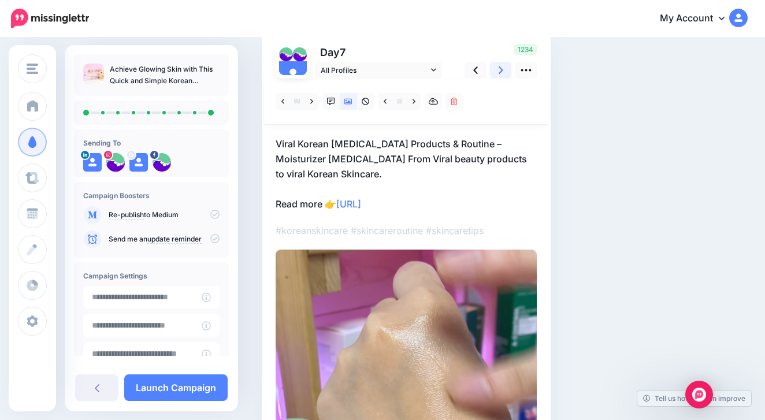
click at [499, 70] on icon at bounding box center [501, 70] width 5 height 12
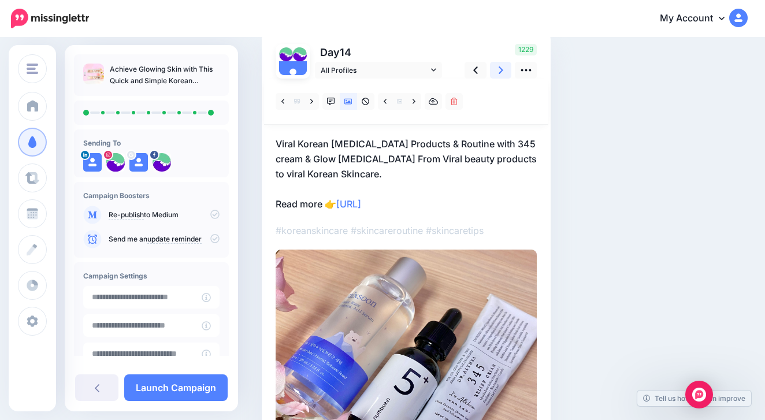
click at [499, 70] on icon at bounding box center [501, 70] width 5 height 12
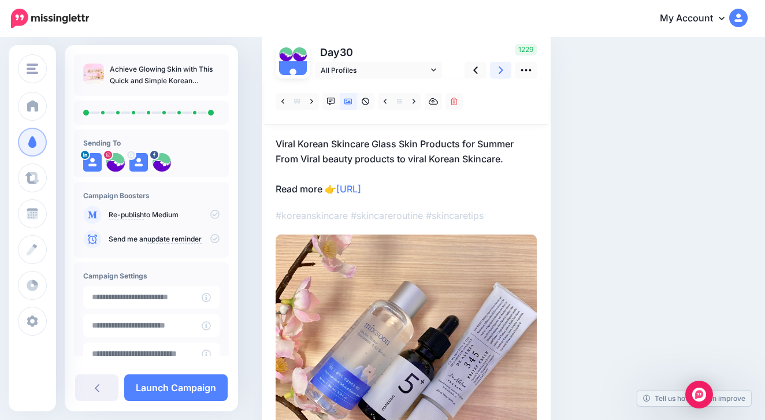
click at [499, 70] on icon at bounding box center [501, 70] width 5 height 12
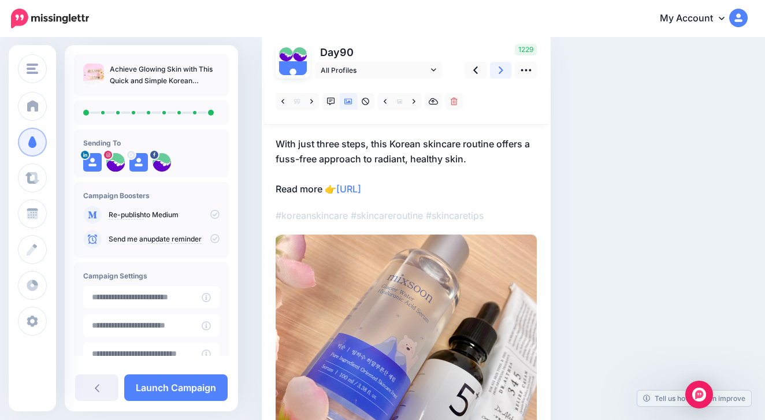
click at [500, 70] on icon at bounding box center [501, 70] width 5 height 12
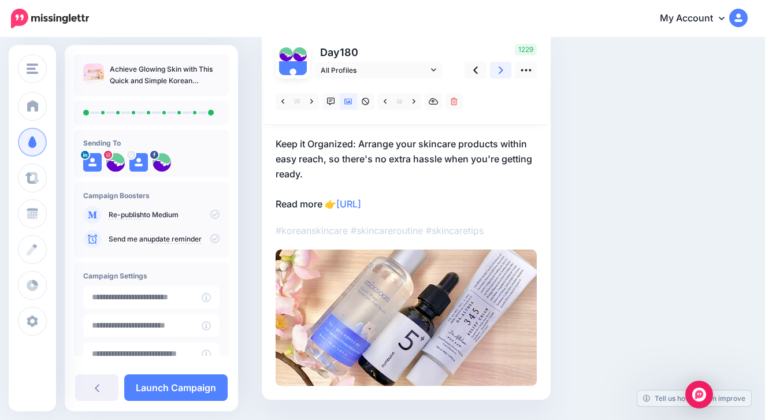
click at [500, 70] on icon at bounding box center [501, 70] width 5 height 12
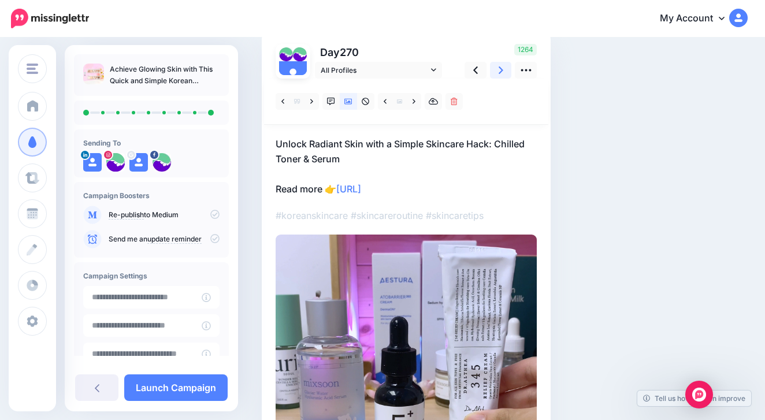
click at [500, 70] on icon at bounding box center [501, 70] width 5 height 12
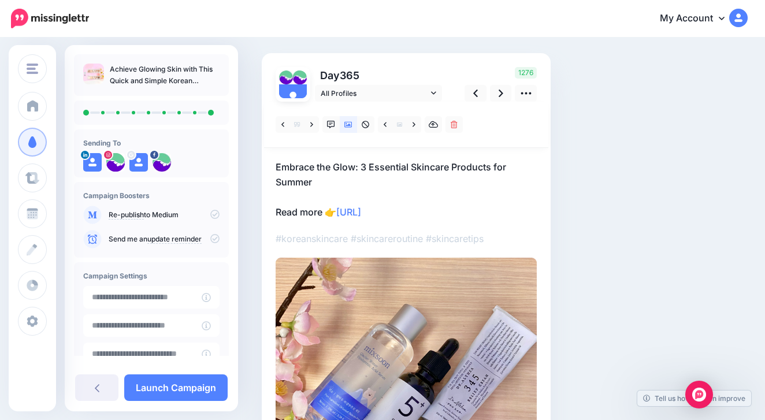
scroll to position [21, 0]
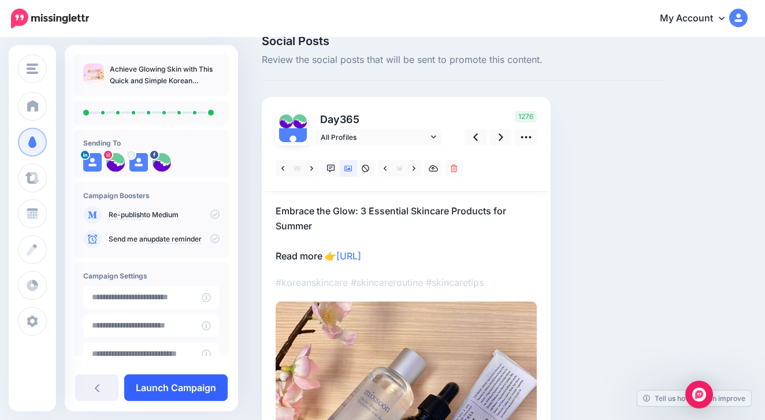
click at [191, 382] on link "Launch Campaign" at bounding box center [175, 387] width 103 height 27
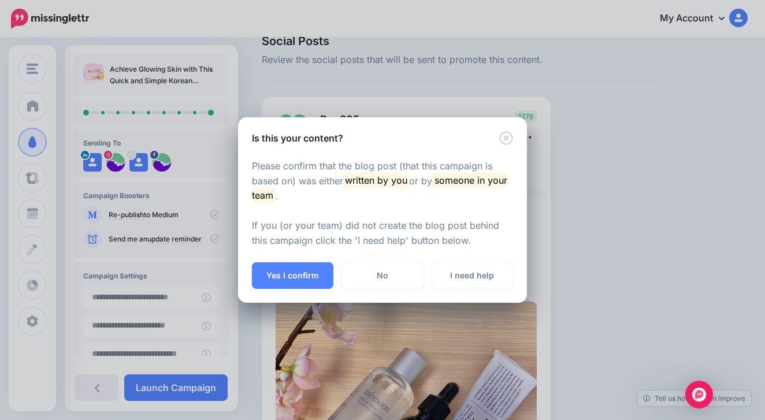
click at [508, 139] on icon "Close" at bounding box center [506, 138] width 14 height 14
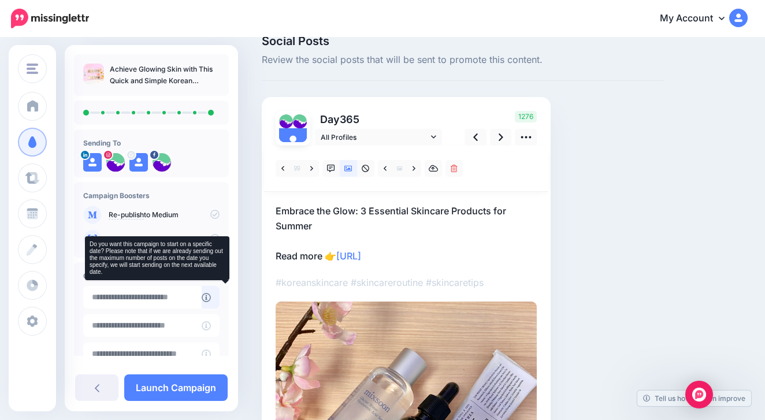
click at [211, 295] on icon at bounding box center [206, 297] width 9 height 9
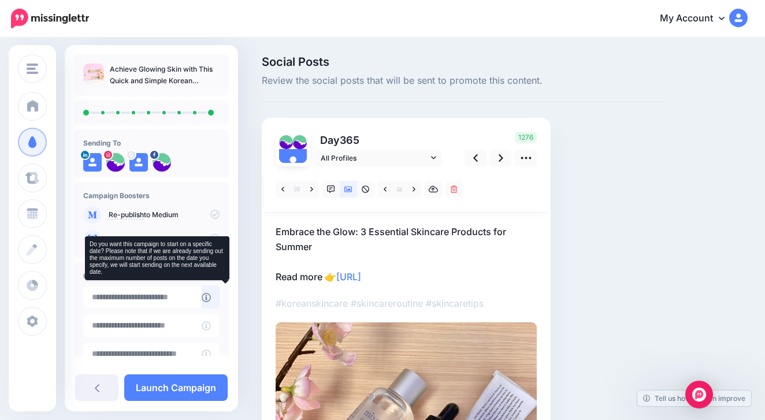
click at [211, 295] on icon at bounding box center [206, 297] width 9 height 9
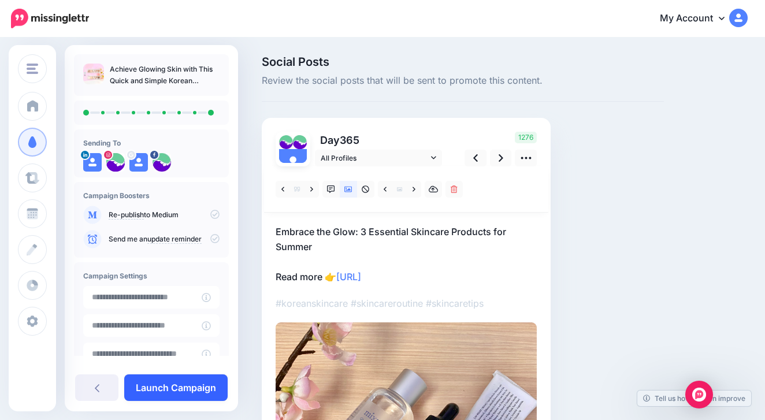
click at [181, 388] on link "Launch Campaign" at bounding box center [175, 387] width 103 height 27
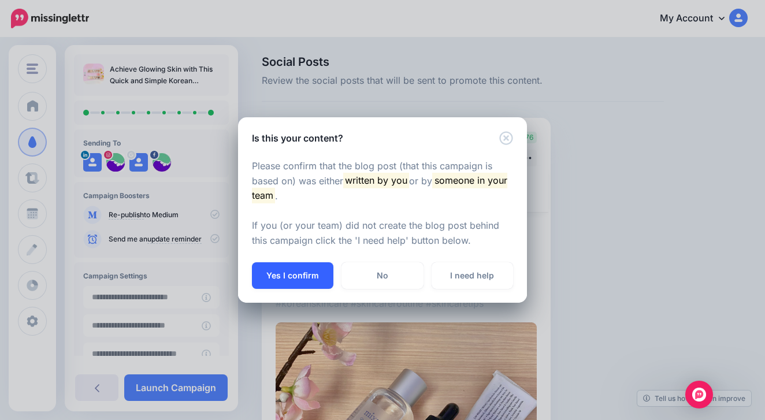
click at [308, 266] on button "Yes I confirm" at bounding box center [292, 275] width 81 height 27
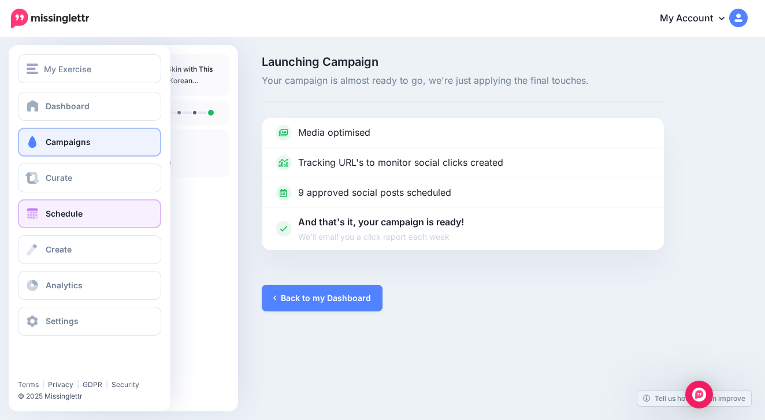
click at [84, 217] on link "Schedule" at bounding box center [89, 213] width 143 height 29
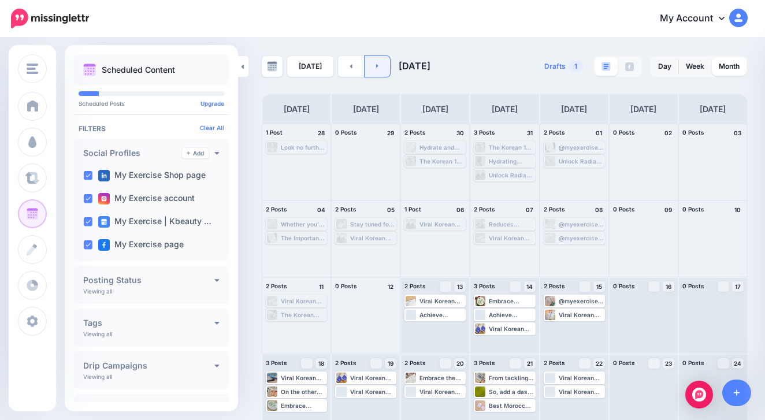
click at [375, 61] on link at bounding box center [378, 66] width 26 height 21
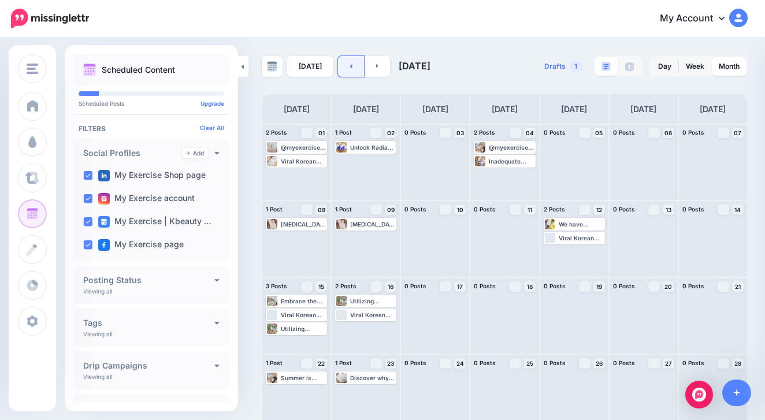
click at [350, 64] on icon at bounding box center [351, 65] width 3 height 7
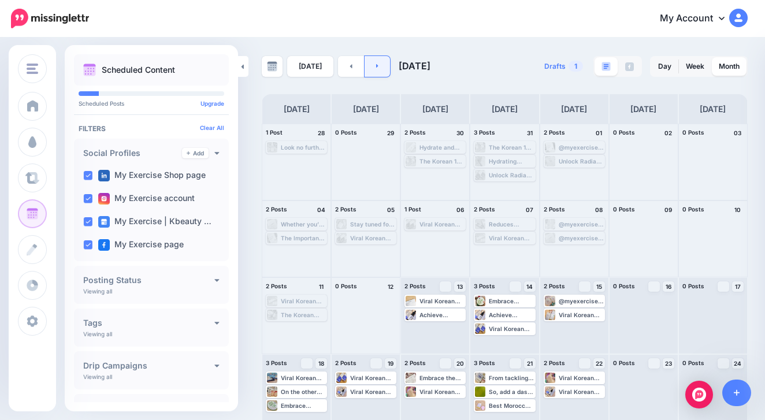
click at [383, 62] on link at bounding box center [378, 66] width 26 height 21
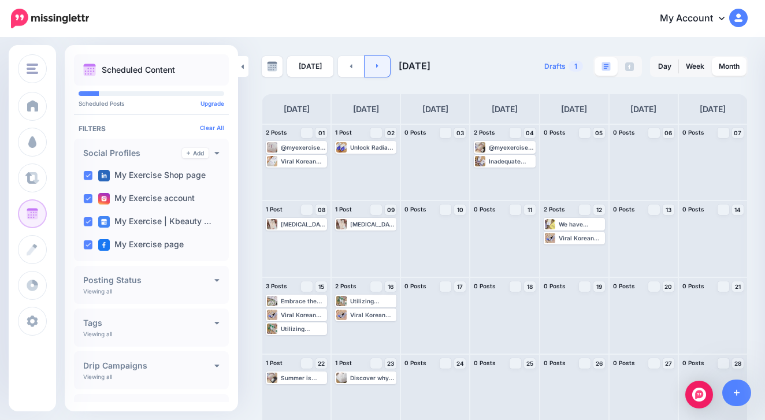
click at [380, 74] on link at bounding box center [378, 66] width 26 height 21
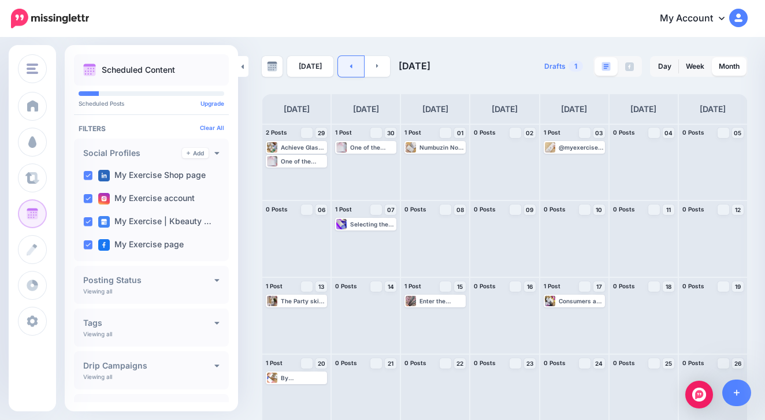
click at [350, 68] on icon at bounding box center [351, 66] width 2 height 4
